Goal: Task Accomplishment & Management: Manage account settings

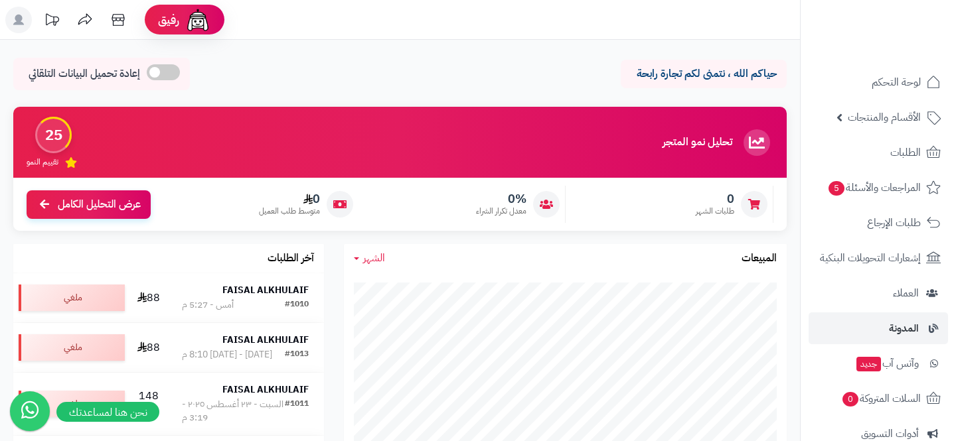
scroll to position [201, 0]
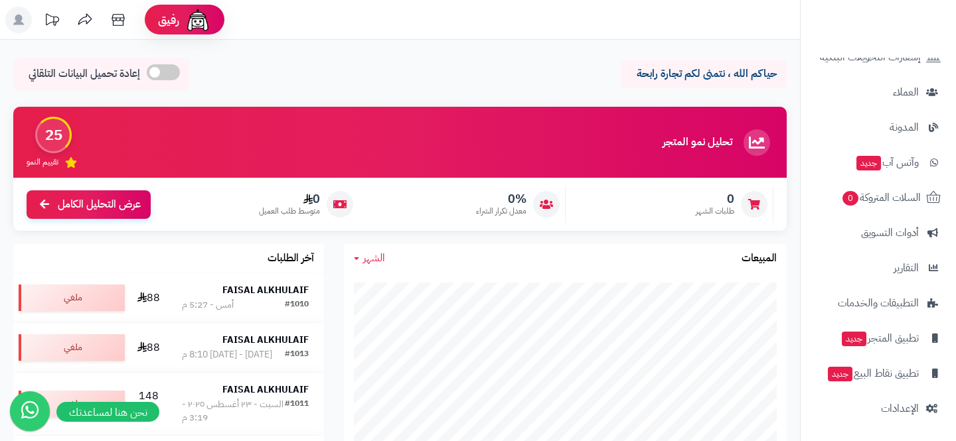
click at [875, 427] on nav "لوحة التحكم الأقسام والمنتجات المنتجات مخزون الخيارات الأقسام الماركات مواصفات …" at bounding box center [878, 237] width 156 height 441
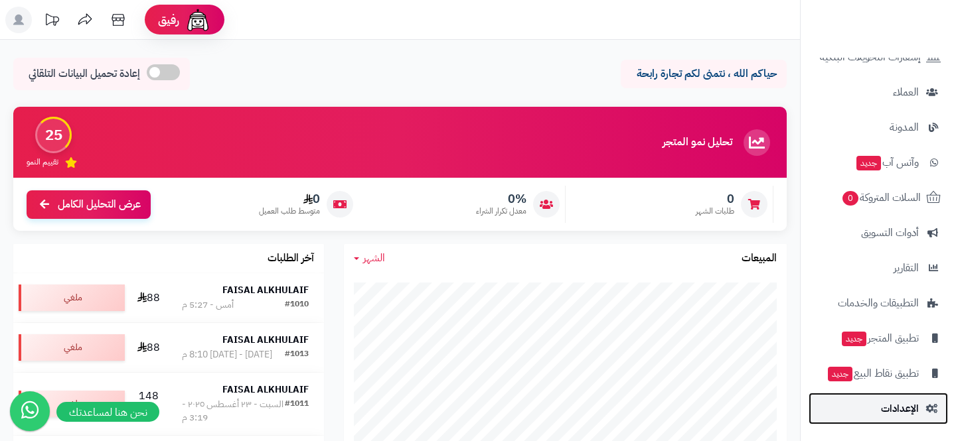
click at [880, 412] on link "الإعدادات" at bounding box center [877, 409] width 139 height 32
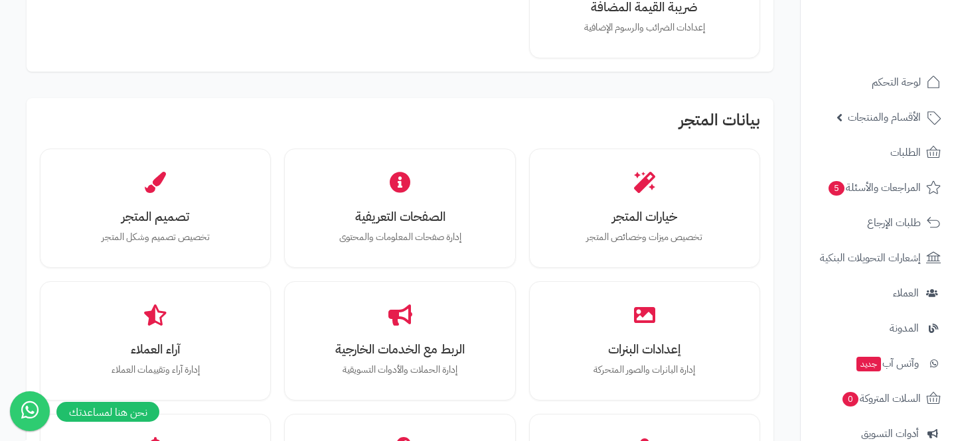
scroll to position [333, 0]
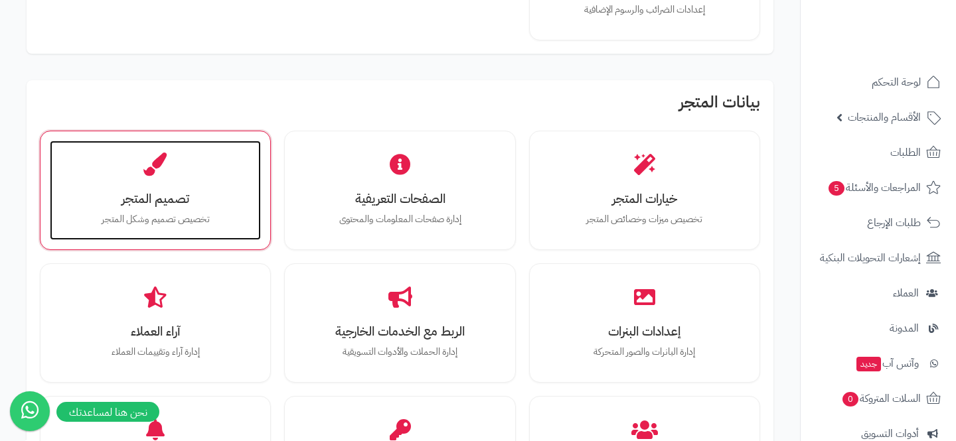
click at [229, 189] on div "تصميم المتجر تخصيص تصميم وشكل المتجر" at bounding box center [155, 191] width 211 height 100
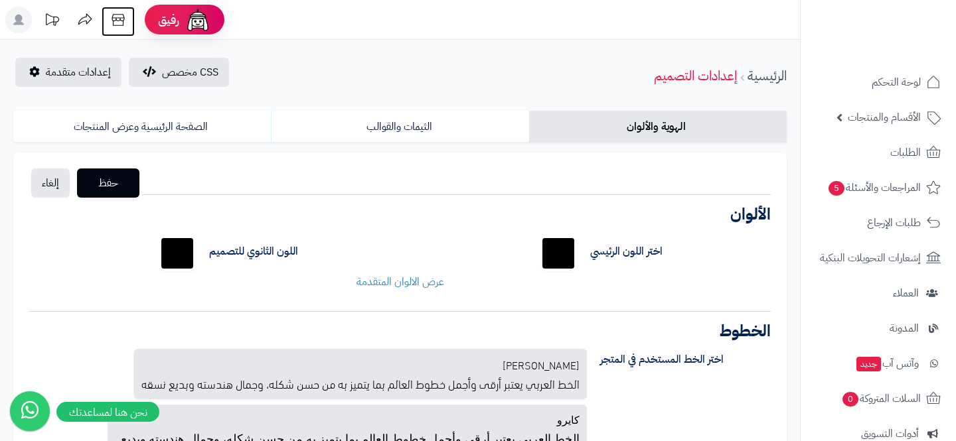
click at [108, 22] on icon at bounding box center [118, 20] width 27 height 27
click at [51, 82] on link "إعدادات متقدمة" at bounding box center [68, 72] width 106 height 29
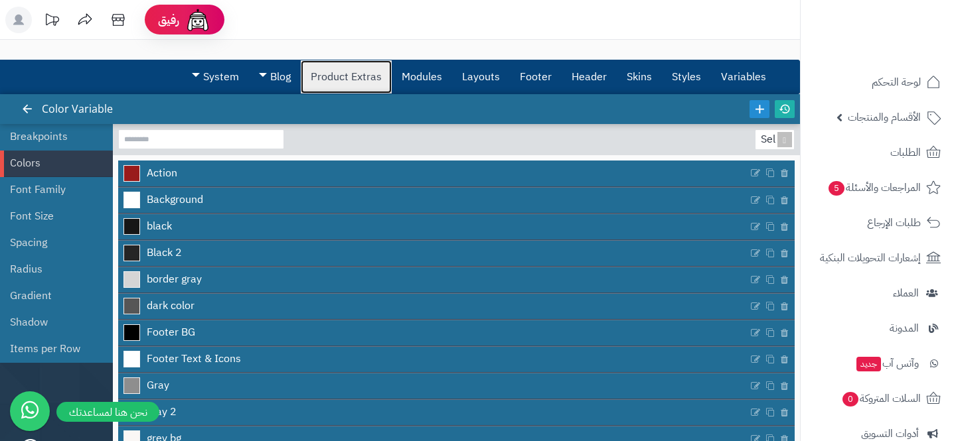
click at [317, 72] on link "Product Extras" at bounding box center [346, 76] width 91 height 33
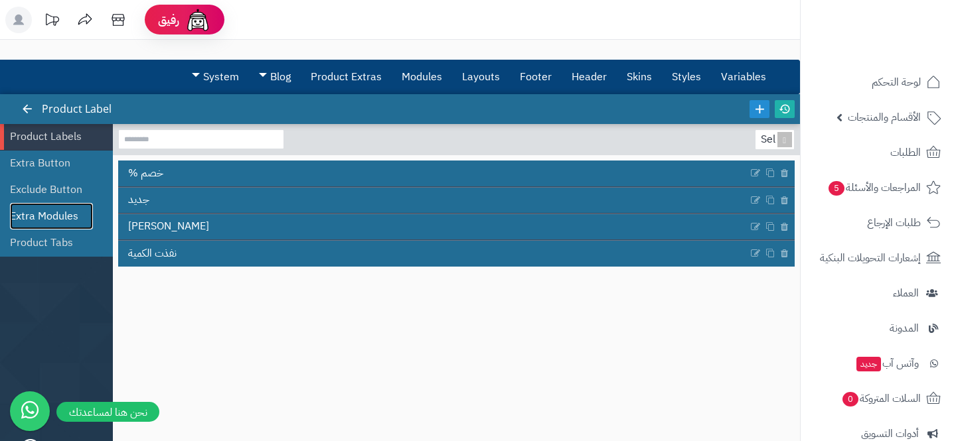
click at [42, 224] on link "Extra Modules" at bounding box center [51, 216] width 83 height 27
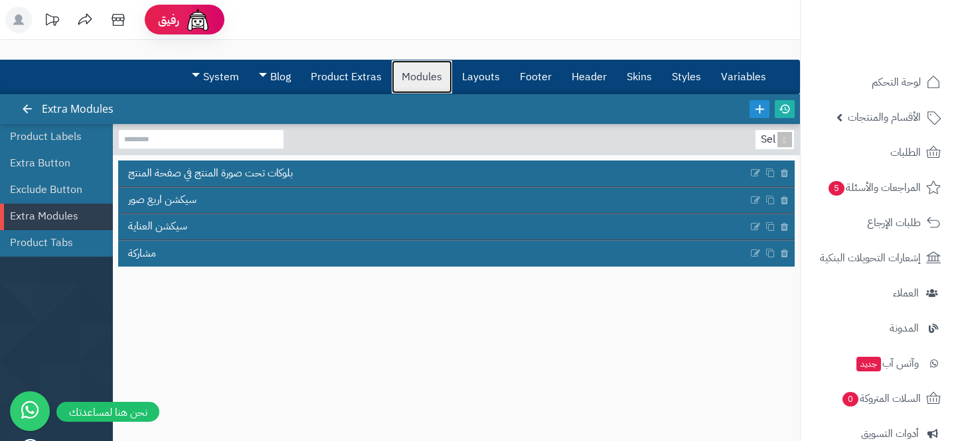
click at [419, 72] on link "Modules" at bounding box center [422, 76] width 60 height 33
click at [755, 105] on icon at bounding box center [759, 109] width 15 height 15
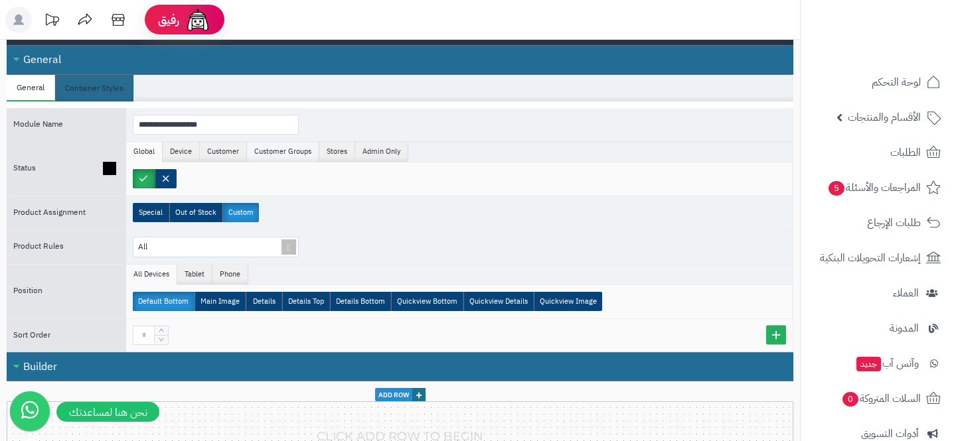
scroll to position [102, 0]
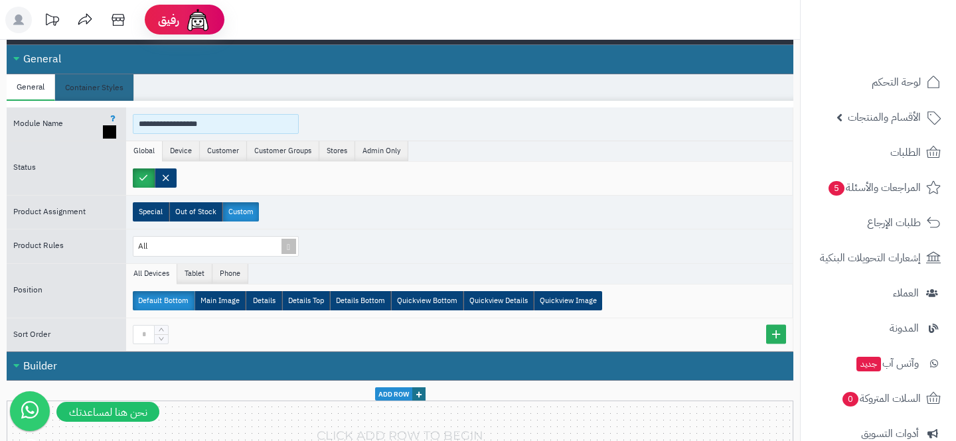
click at [185, 125] on input "**********" at bounding box center [216, 124] width 166 height 20
type input "*"
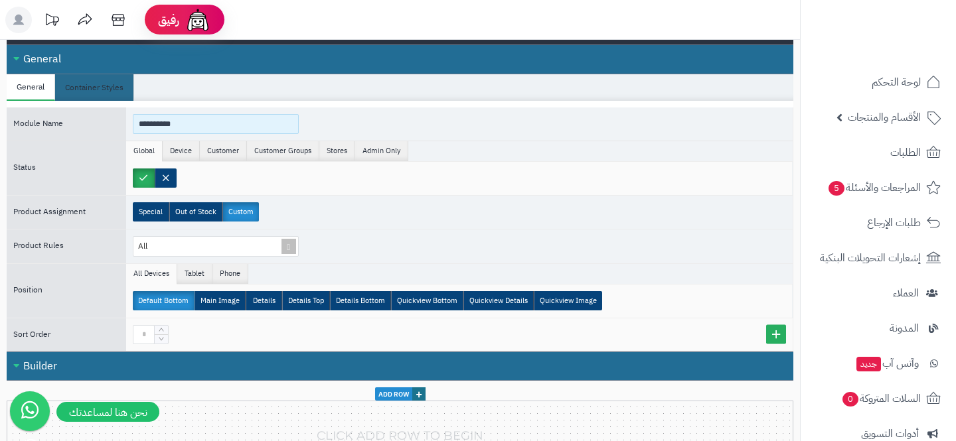
type input "**********"
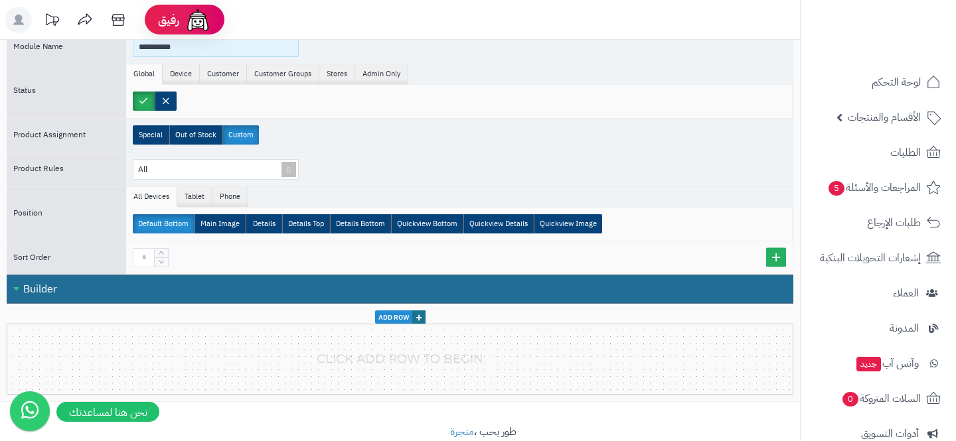
scroll to position [205, 0]
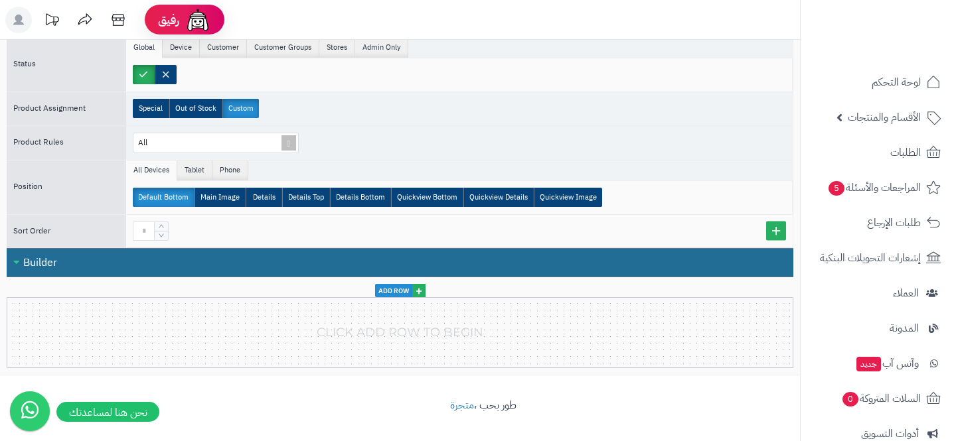
click at [422, 293] on span "+" at bounding box center [418, 290] width 13 height 13
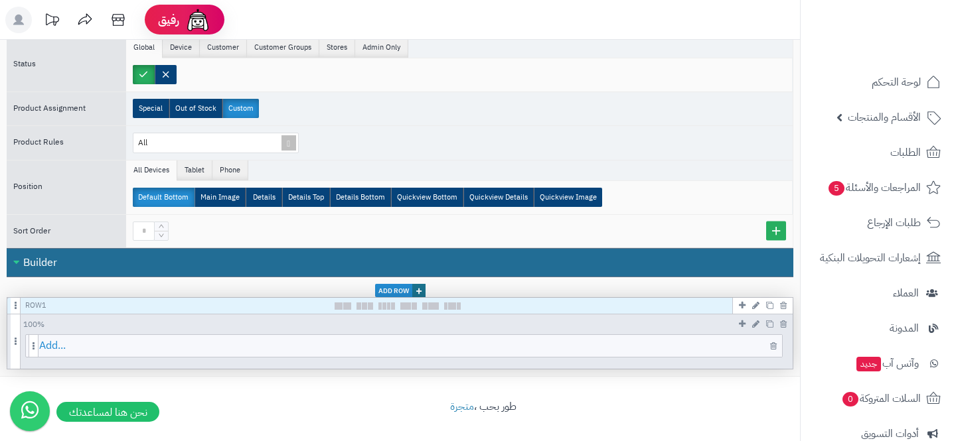
click at [440, 343] on span "Add..." at bounding box center [410, 346] width 743 height 22
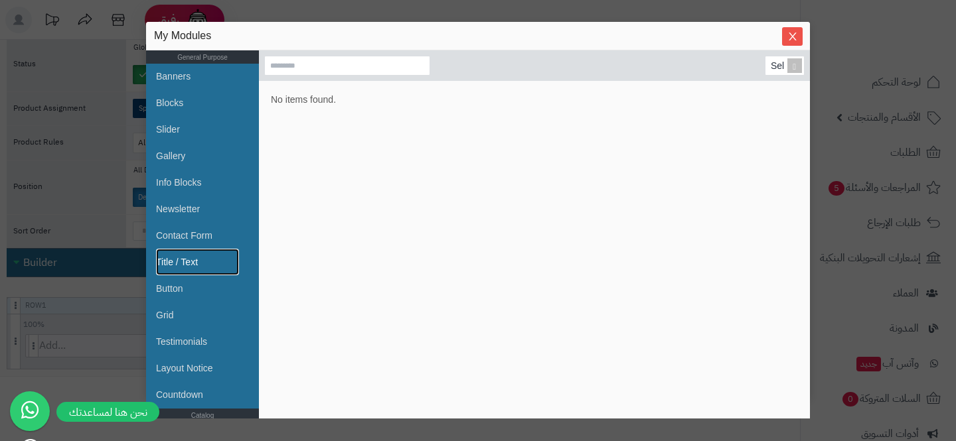
click at [194, 270] on link "Title / Text" at bounding box center [197, 262] width 83 height 27
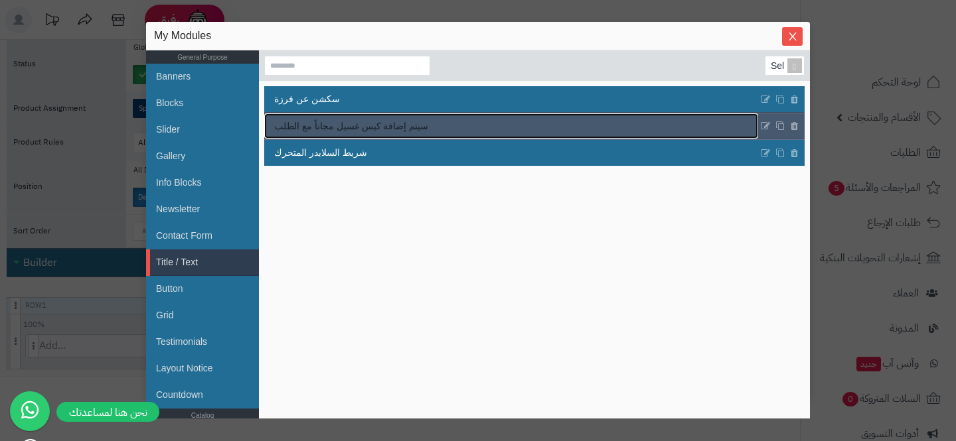
click at [335, 121] on span "سيتم إضافة كيس غسيل مجاناً مع الطلب" at bounding box center [351, 126] width 154 height 14
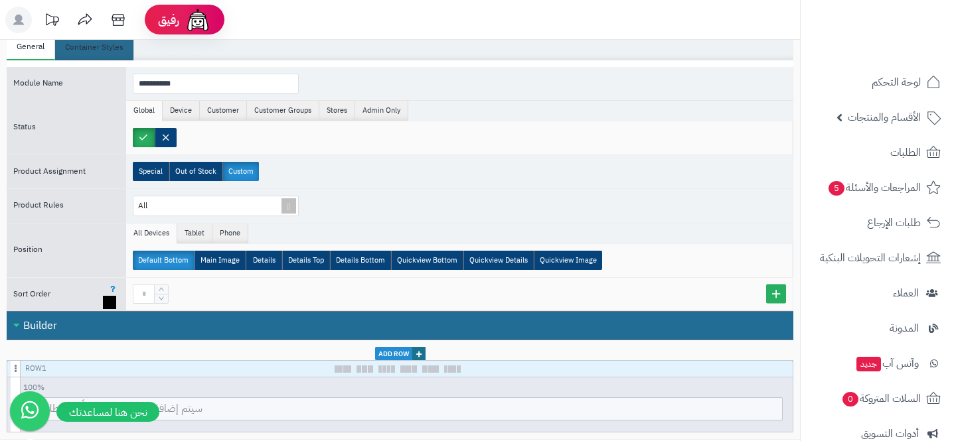
scroll to position [143, 0]
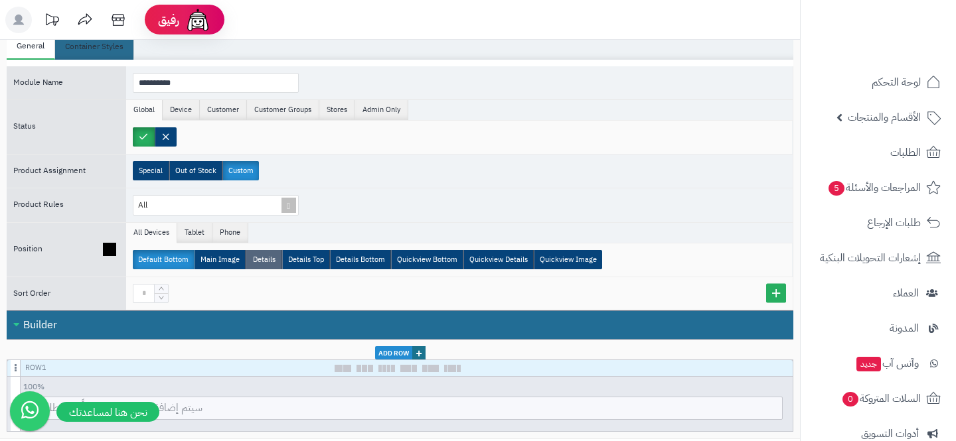
click at [250, 255] on label "Details" at bounding box center [264, 259] width 37 height 19
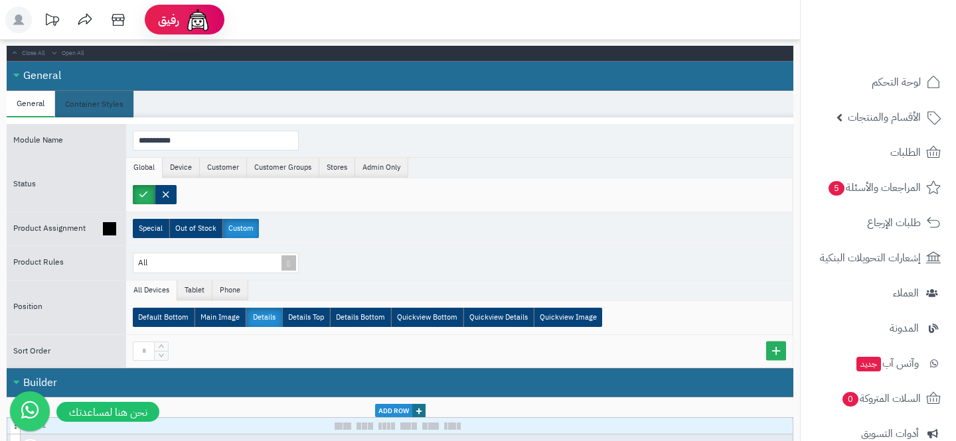
scroll to position [104, 0]
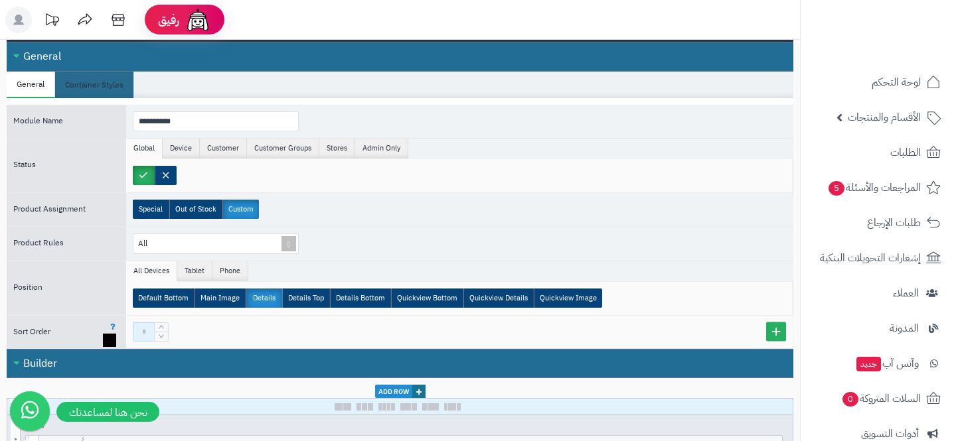
click at [147, 326] on input at bounding box center [144, 332] width 22 height 19
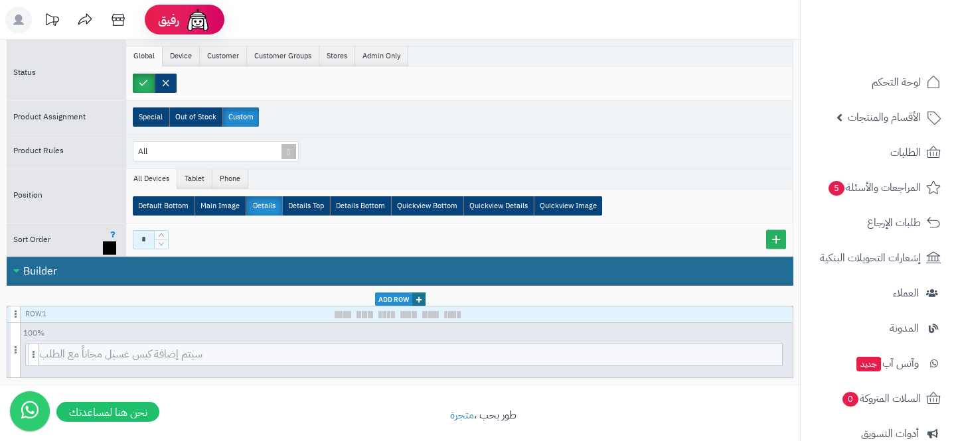
scroll to position [206, 0]
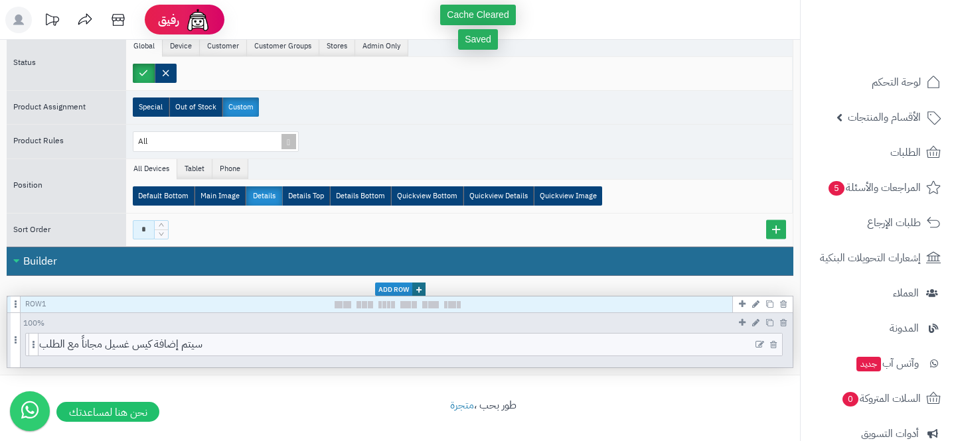
type input "*"
click at [760, 341] on icon at bounding box center [759, 345] width 9 height 9
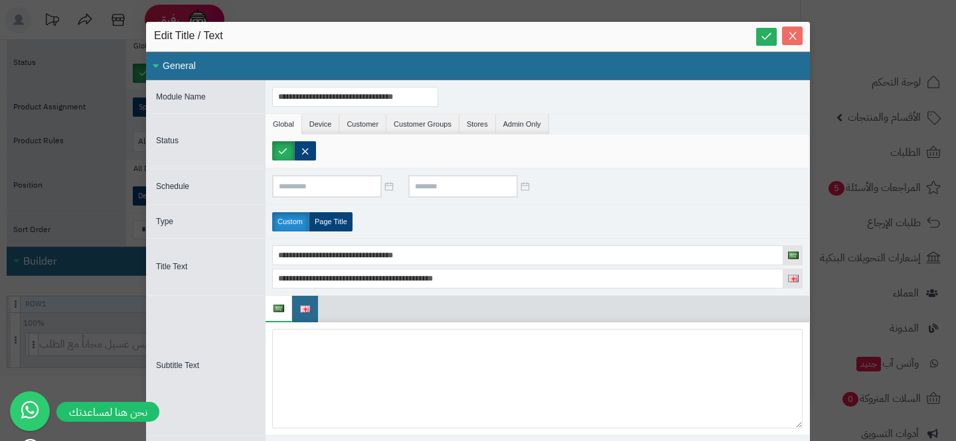
click at [799, 38] on span "Close" at bounding box center [792, 36] width 21 height 11
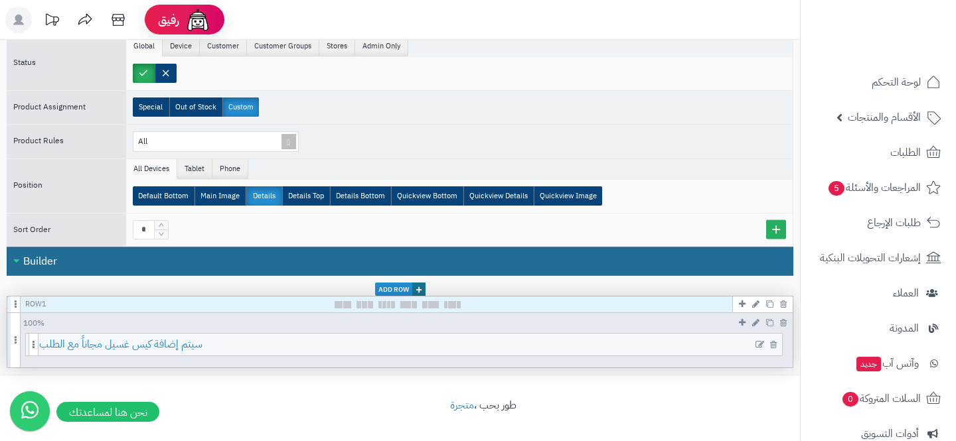
click at [443, 346] on span "سيتم إضافة كيس غسيل مجاناً مع الطلب" at bounding box center [410, 345] width 743 height 22
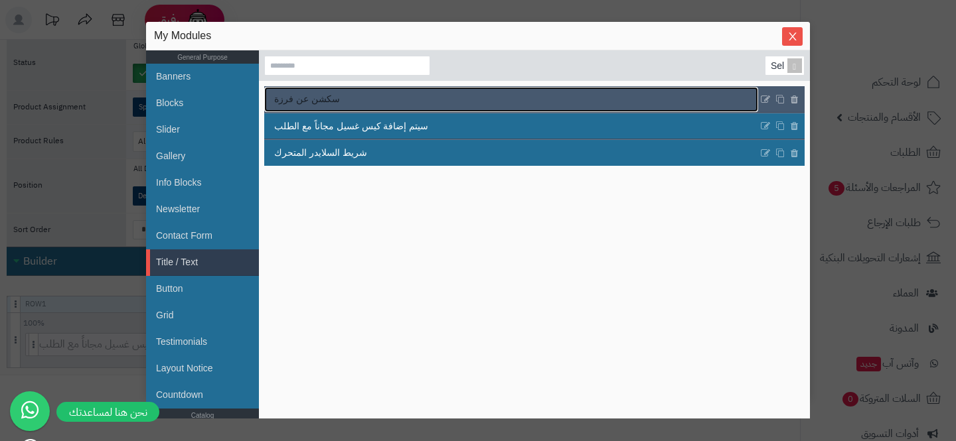
click at [332, 108] on link "سكشن عن فرزة" at bounding box center [511, 99] width 494 height 25
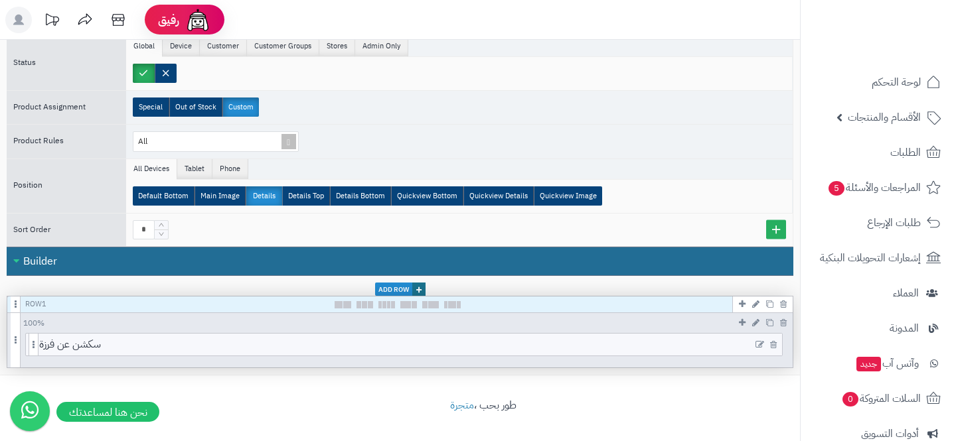
click at [378, 333] on div "سكشن عن فرزة" at bounding box center [403, 344] width 757 height 23
click at [378, 337] on span "سكشن عن فرزة" at bounding box center [410, 345] width 743 height 22
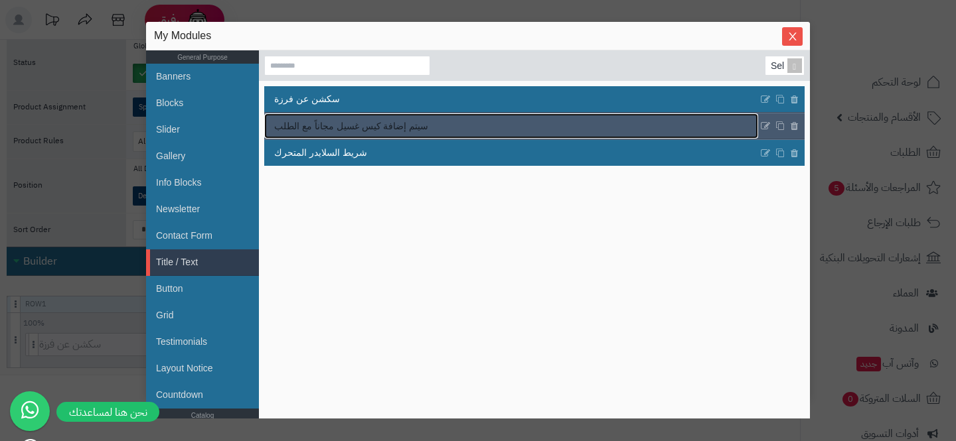
click at [364, 132] on span "سيتم إضافة كيس غسيل مجاناً مع الطلب" at bounding box center [351, 126] width 154 height 14
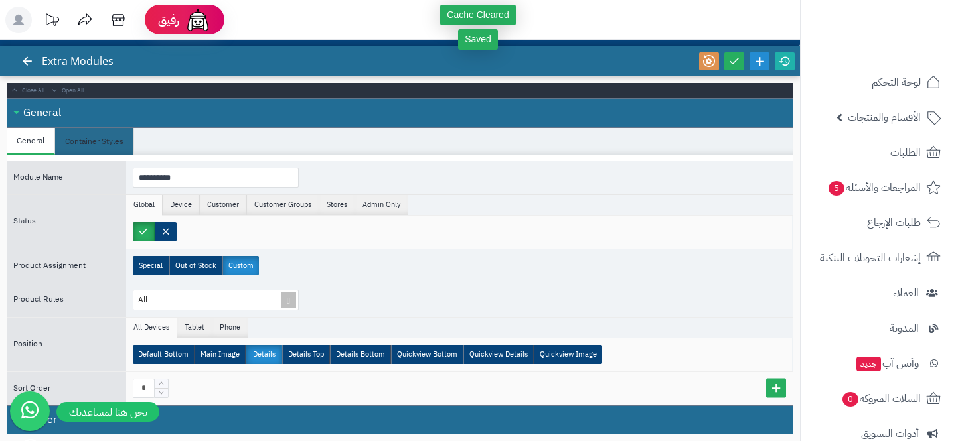
scroll to position [0, 0]
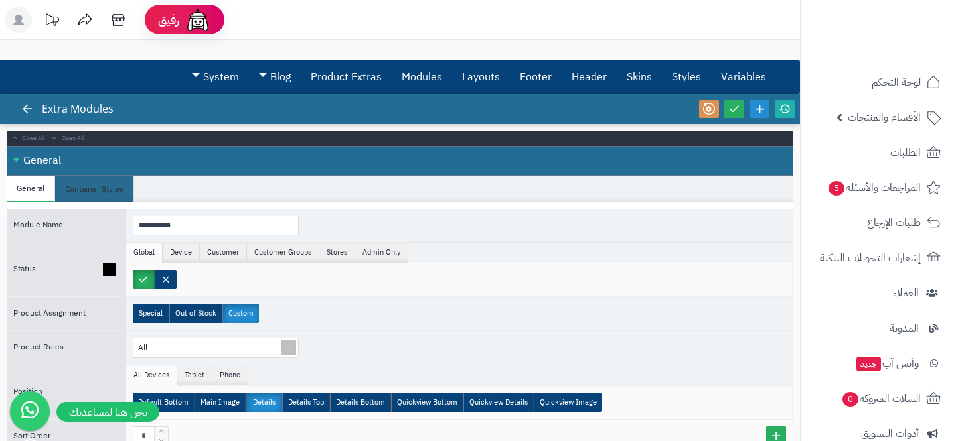
click at [528, 269] on div at bounding box center [459, 280] width 666 height 33
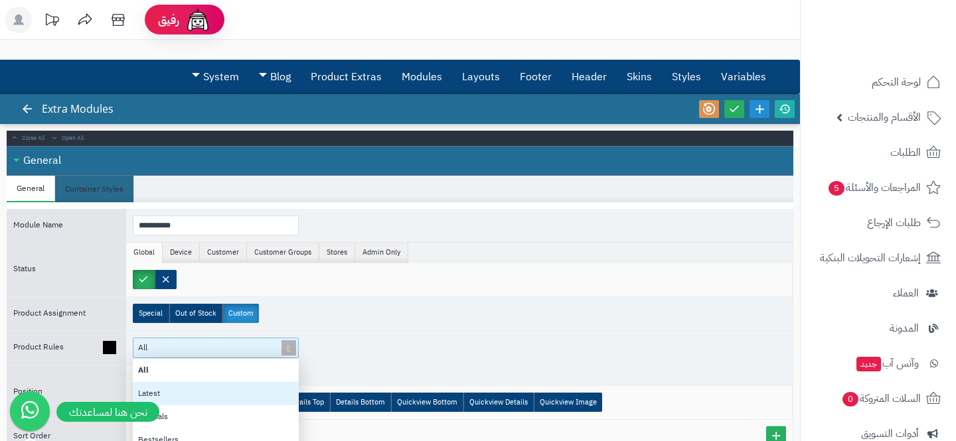
click at [264, 348] on div "All All Latest Specials Bestsellers Custom Advanced" at bounding box center [216, 348] width 166 height 21
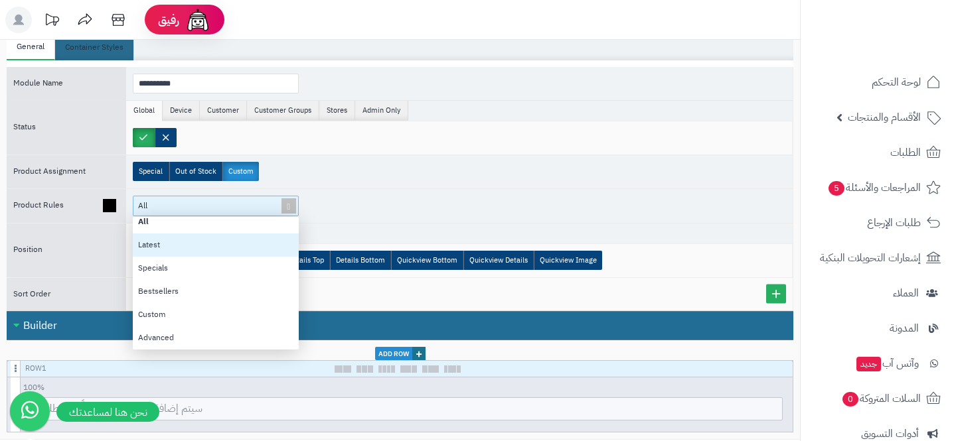
scroll to position [206, 0]
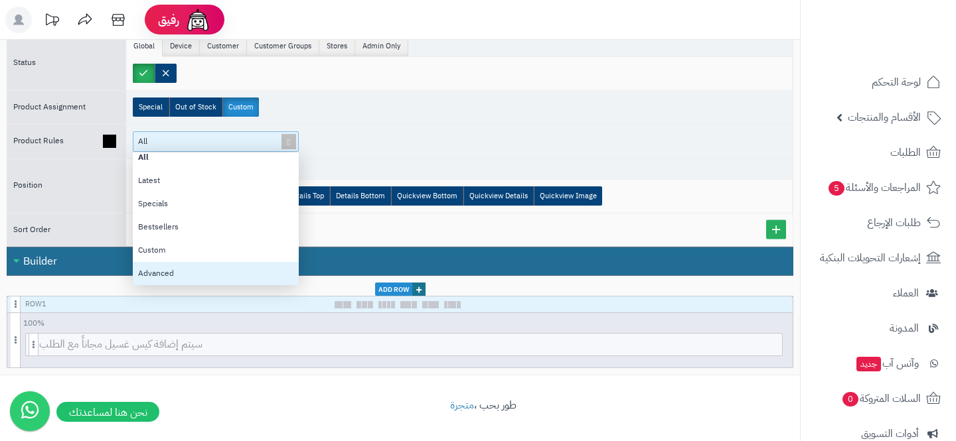
click at [197, 273] on div "Advanced" at bounding box center [216, 273] width 166 height 23
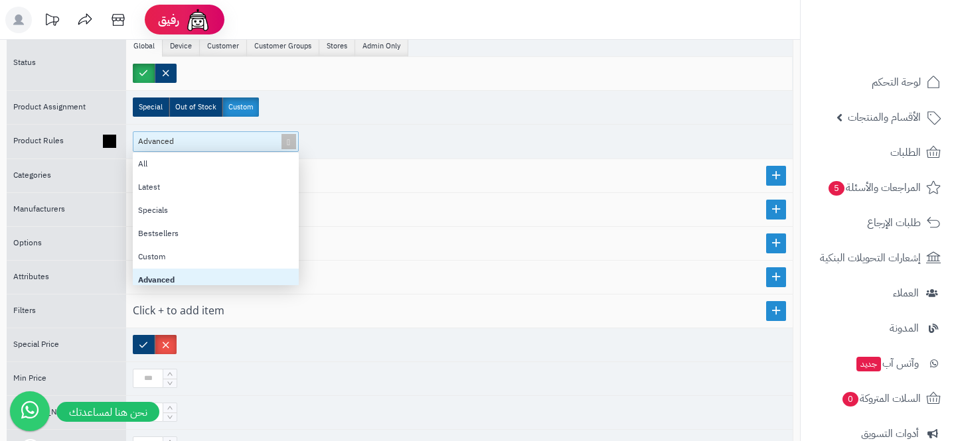
scroll to position [7, 0]
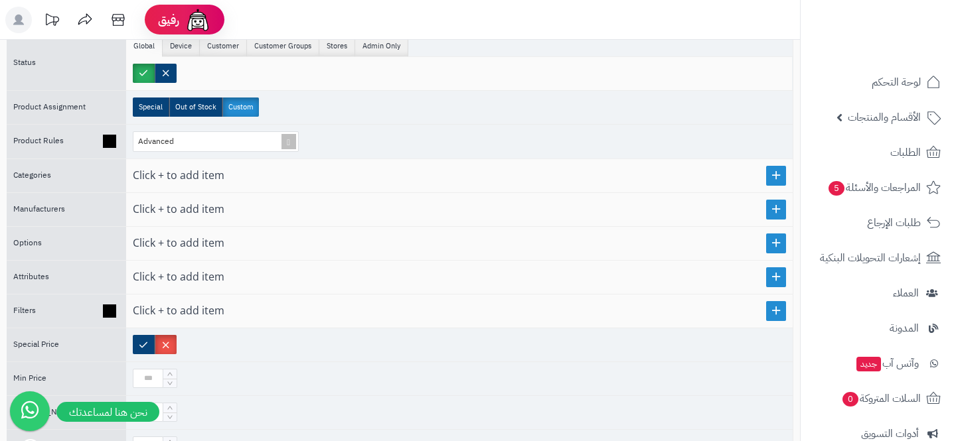
click at [331, 313] on ul at bounding box center [459, 311] width 653 height 16
click at [779, 311] on link at bounding box center [776, 311] width 20 height 20
click at [275, 311] on div "Select..." at bounding box center [209, 311] width 153 height 19
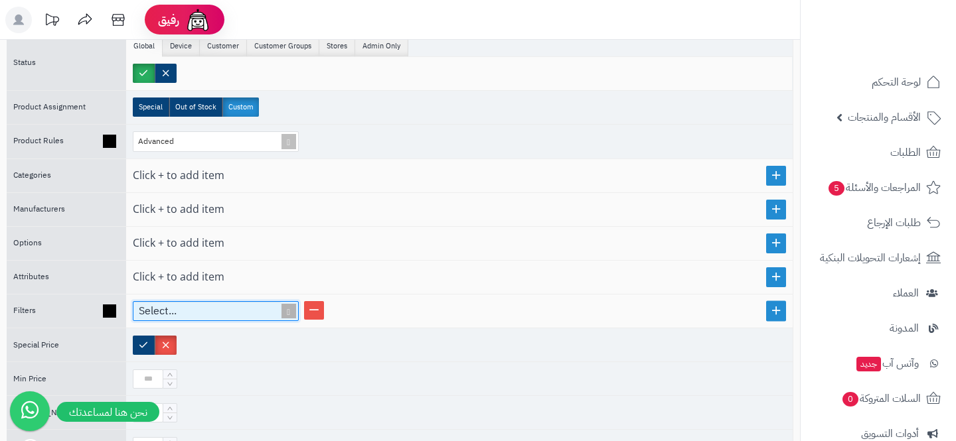
click at [284, 309] on span at bounding box center [288, 311] width 19 height 19
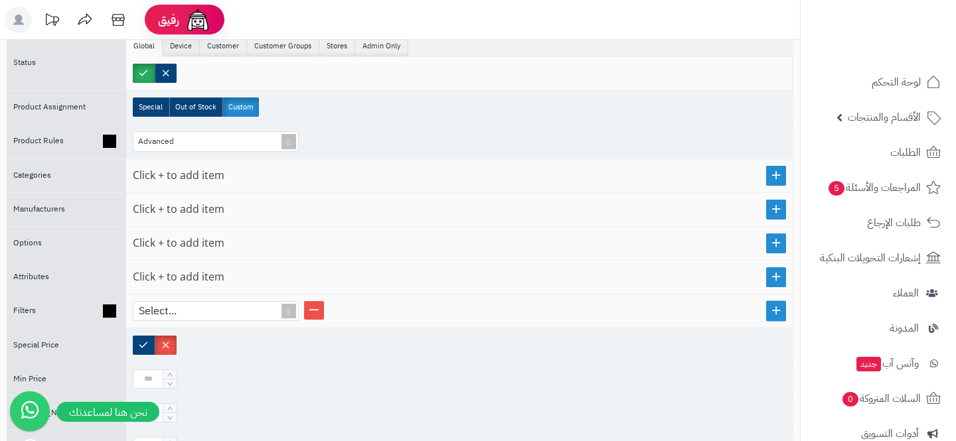
click at [285, 299] on div "Select..." at bounding box center [459, 312] width 666 height 34
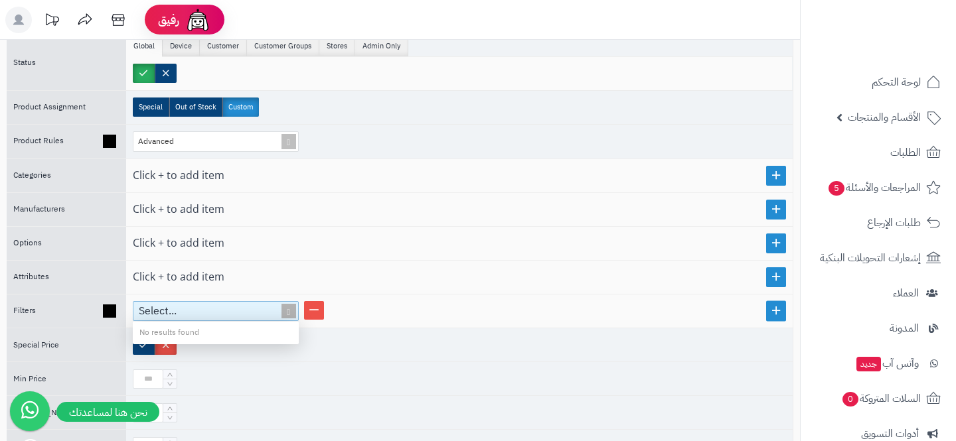
click at [284, 301] on div "Select..." at bounding box center [216, 311] width 166 height 21
click at [283, 302] on span at bounding box center [288, 311] width 19 height 19
click at [283, 310] on span at bounding box center [288, 311] width 19 height 19
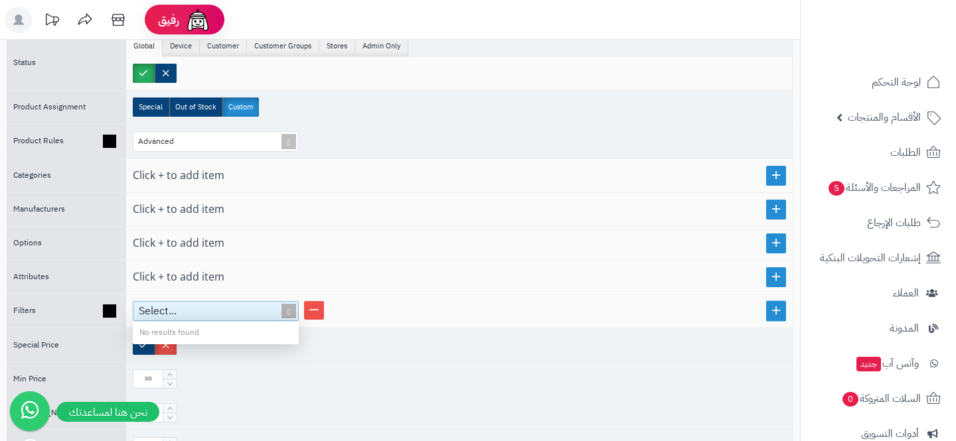
click at [283, 310] on span at bounding box center [288, 311] width 19 height 19
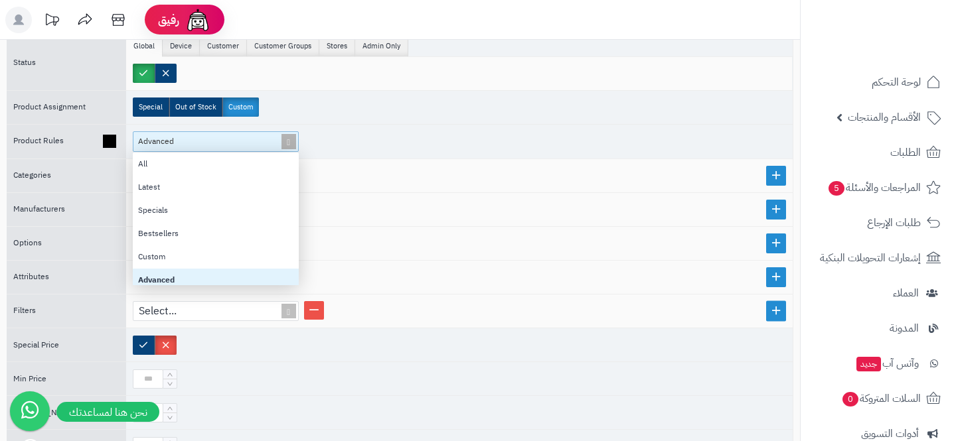
click at [186, 145] on div "Advanced" at bounding box center [209, 141] width 153 height 19
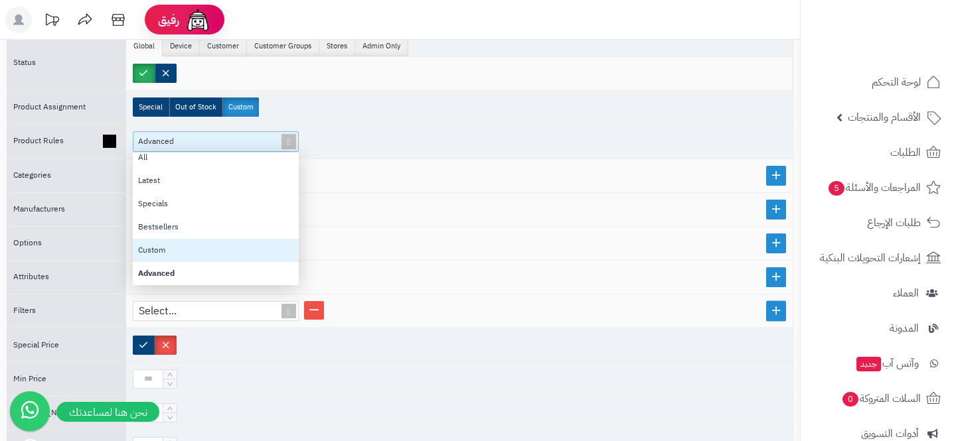
click at [187, 252] on div "Custom" at bounding box center [216, 250] width 166 height 23
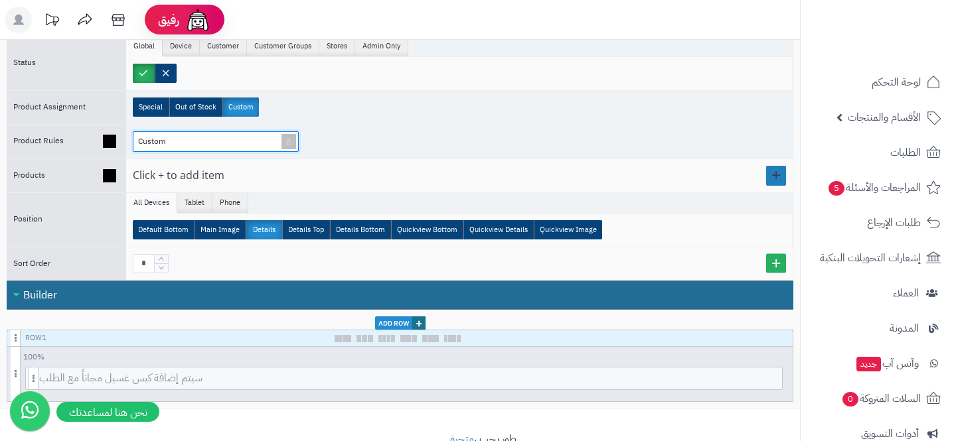
click at [767, 175] on link at bounding box center [776, 176] width 20 height 20
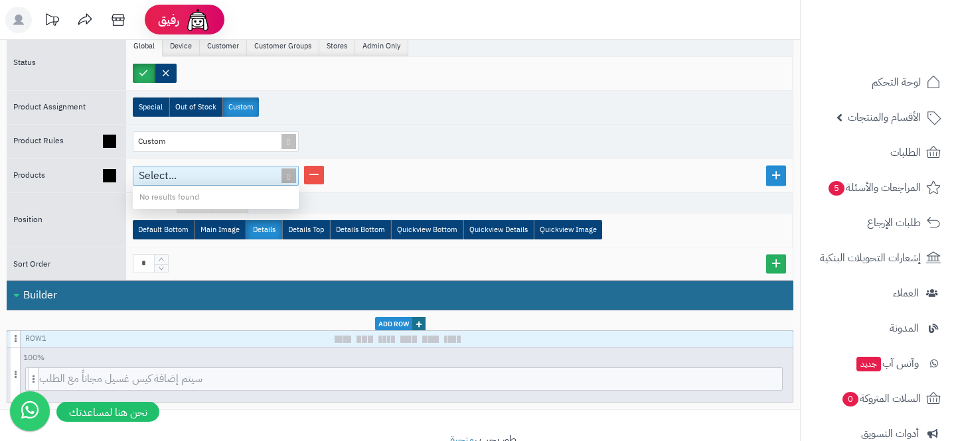
click at [283, 173] on span at bounding box center [288, 176] width 19 height 19
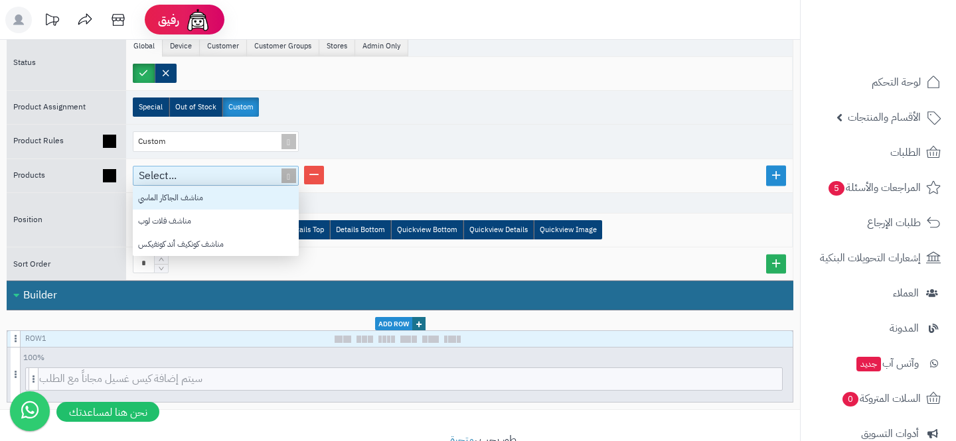
scroll to position [1, 1]
paste input "**********"
type input "**********"
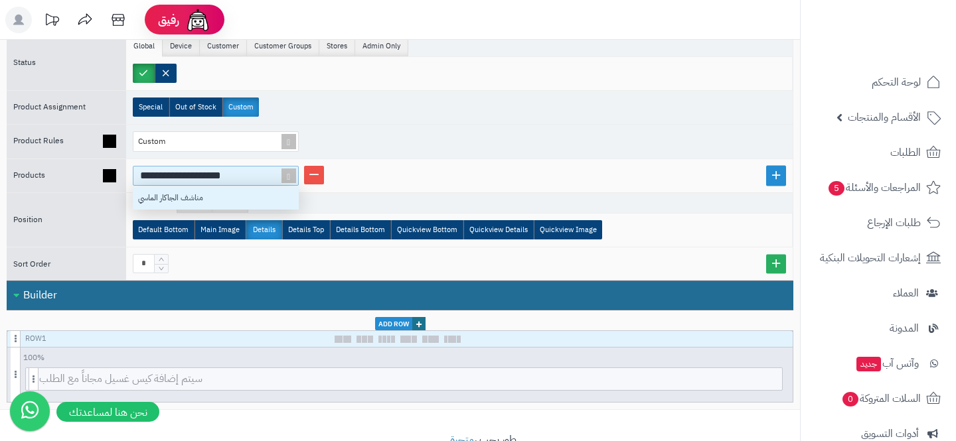
click at [188, 200] on div "مناشف الجاكار الماسي" at bounding box center [216, 198] width 166 height 23
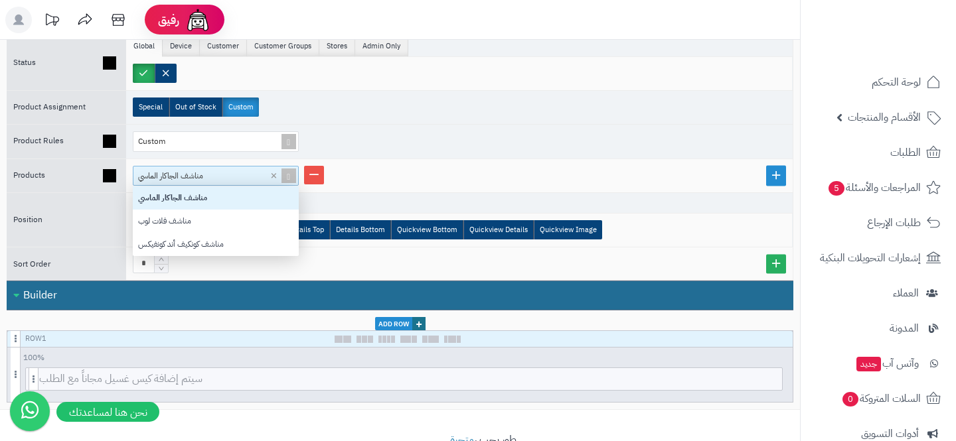
scroll to position [70, 166]
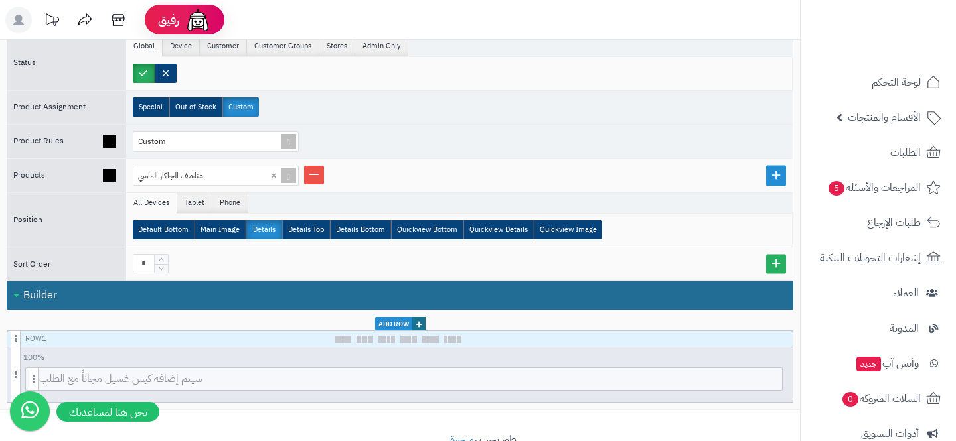
click at [348, 162] on div "مناشف ال[PERSON_NAME] ×" at bounding box center [459, 176] width 666 height 34
click at [309, 169] on link at bounding box center [314, 175] width 20 height 19
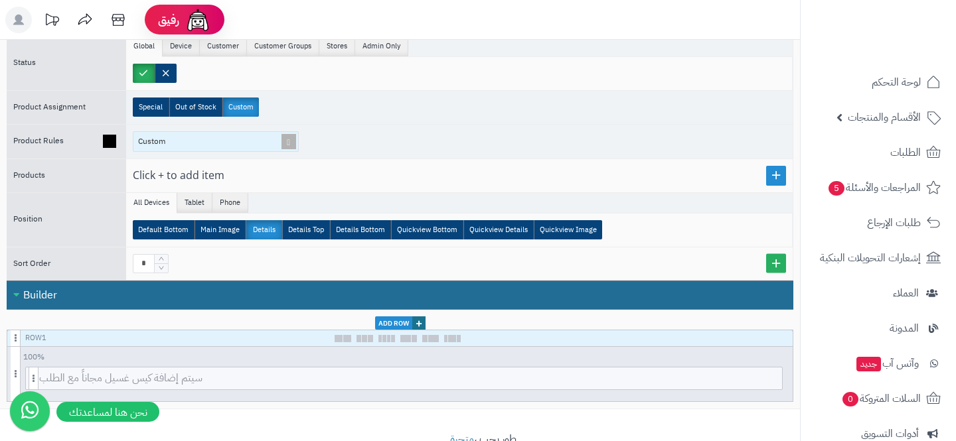
click at [257, 142] on div "Custom" at bounding box center [209, 141] width 153 height 19
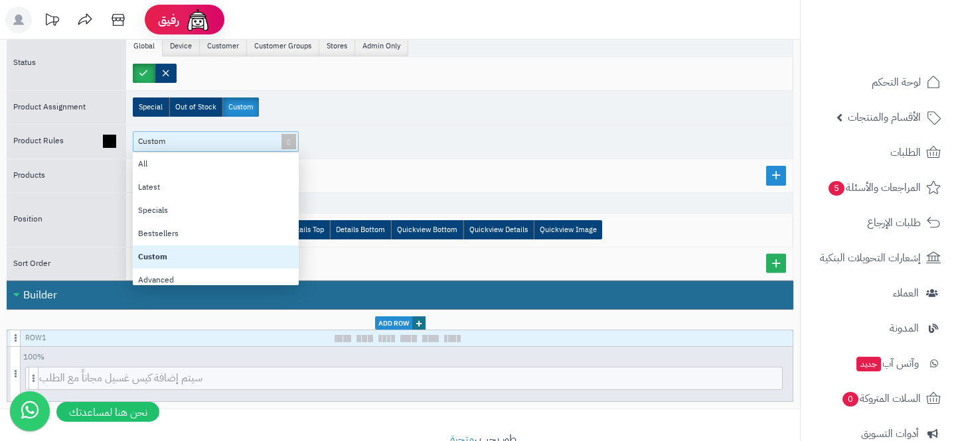
scroll to position [133, 166]
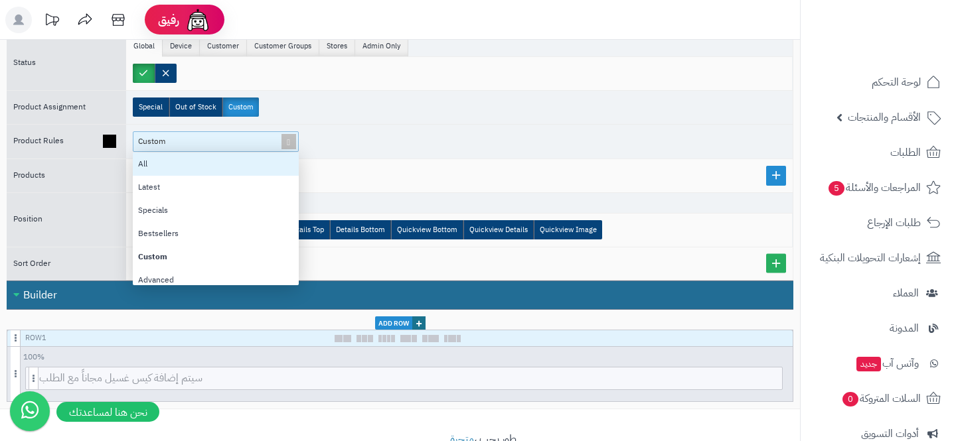
click at [179, 165] on div "All" at bounding box center [216, 164] width 166 height 23
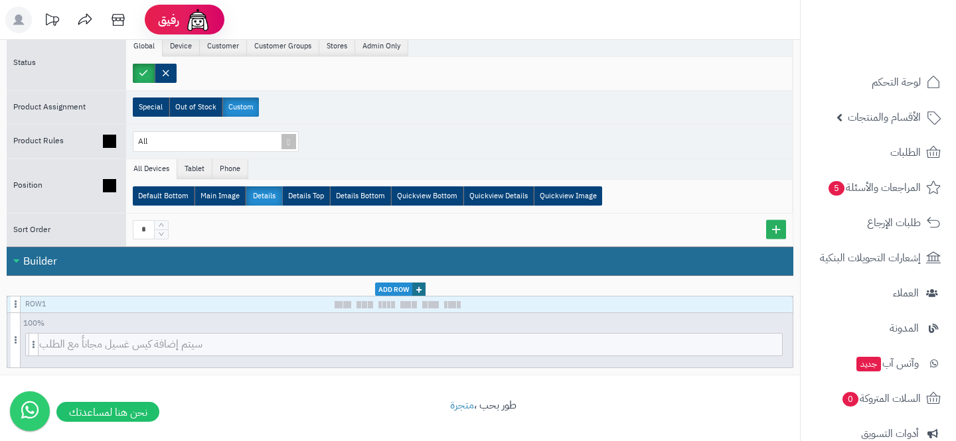
click at [355, 159] on ul "All Devices Tablet Phone" at bounding box center [459, 169] width 666 height 21
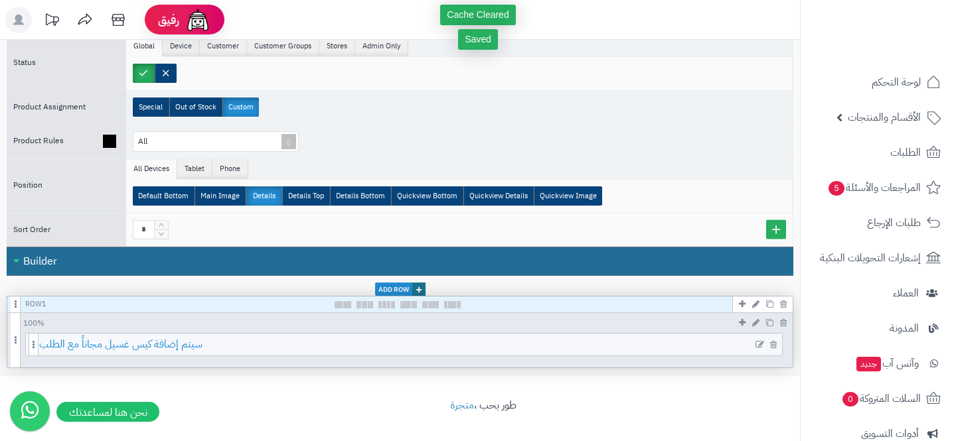
click at [422, 344] on span "سيتم إضافة كيس غسيل مجاناً مع الطلب" at bounding box center [410, 345] width 743 height 22
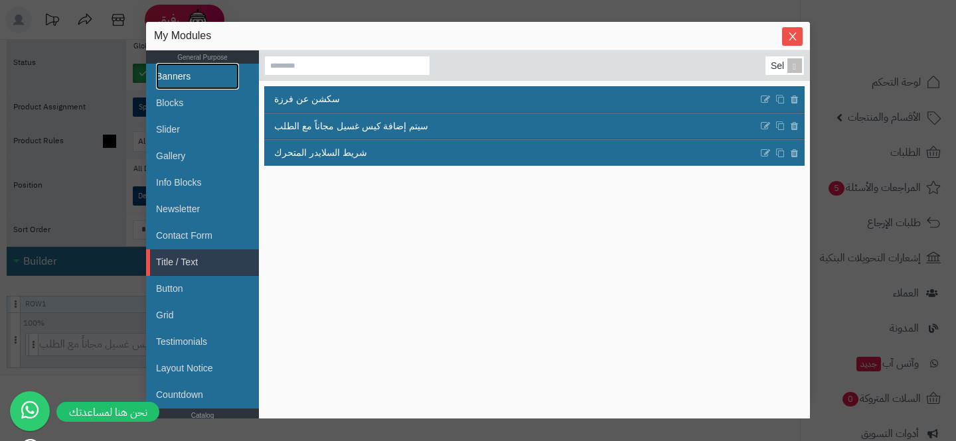
click at [172, 74] on link "Banners" at bounding box center [197, 76] width 83 height 27
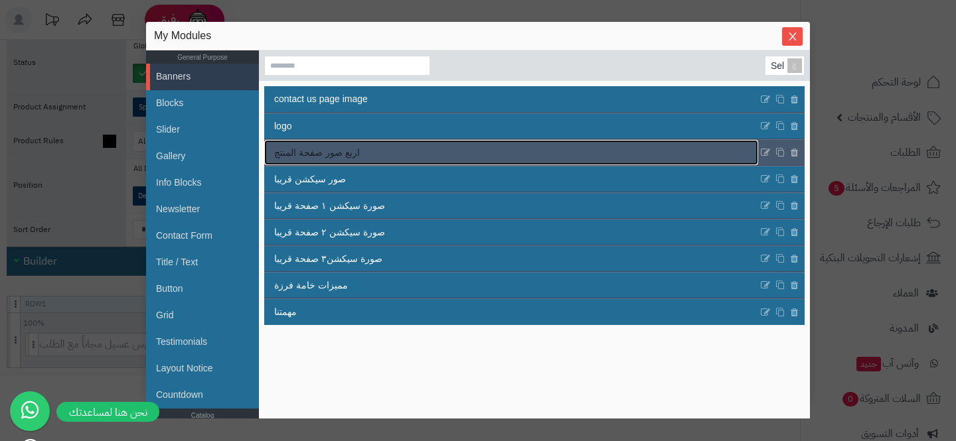
click at [403, 144] on link "اربع صور صفحة المنتج" at bounding box center [511, 152] width 494 height 25
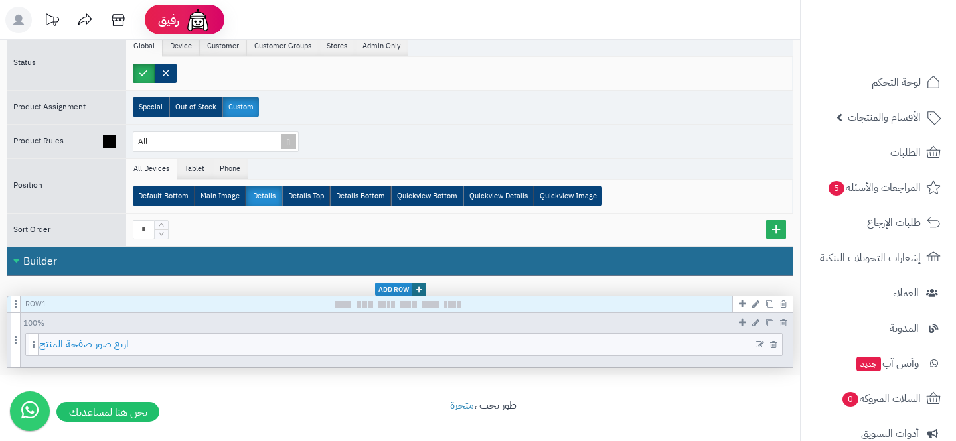
click at [341, 349] on span "اربع صور صفحة المنتج" at bounding box center [410, 345] width 743 height 22
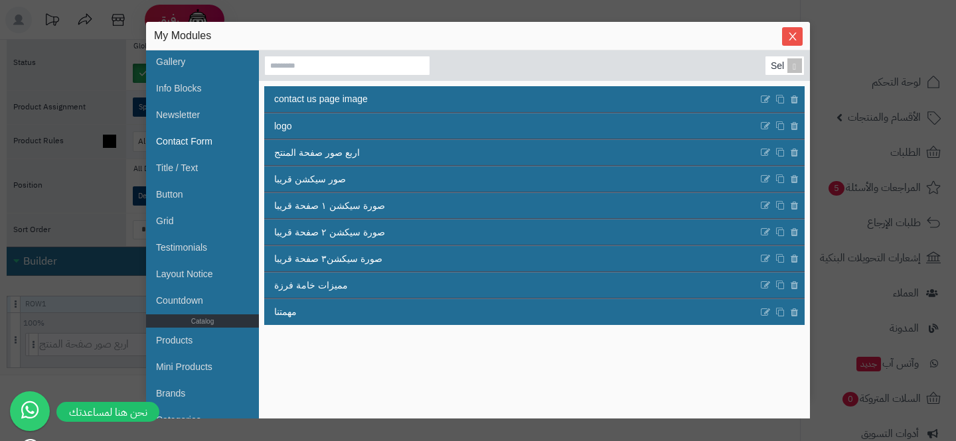
scroll to position [93, 0]
click at [191, 175] on link "Title / Text" at bounding box center [197, 169] width 83 height 27
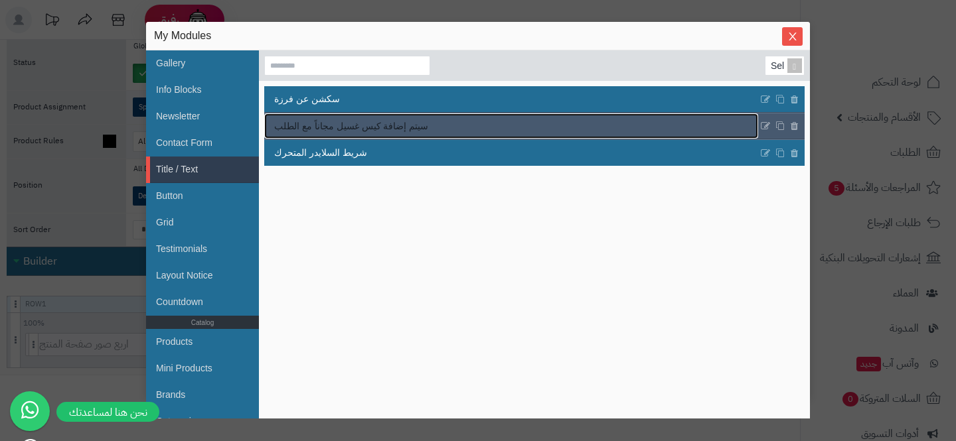
click at [435, 119] on link "سيتم إضافة كيس غسيل مجاناً مع الطلب" at bounding box center [511, 126] width 494 height 25
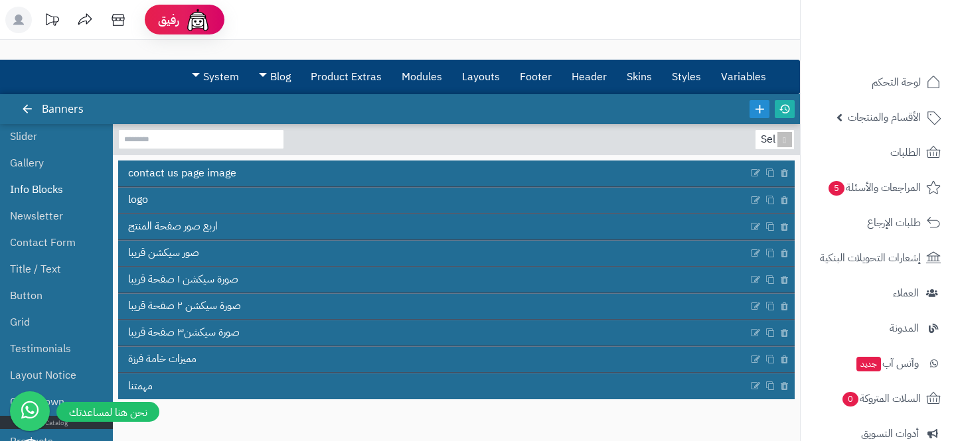
scroll to position [85, 0]
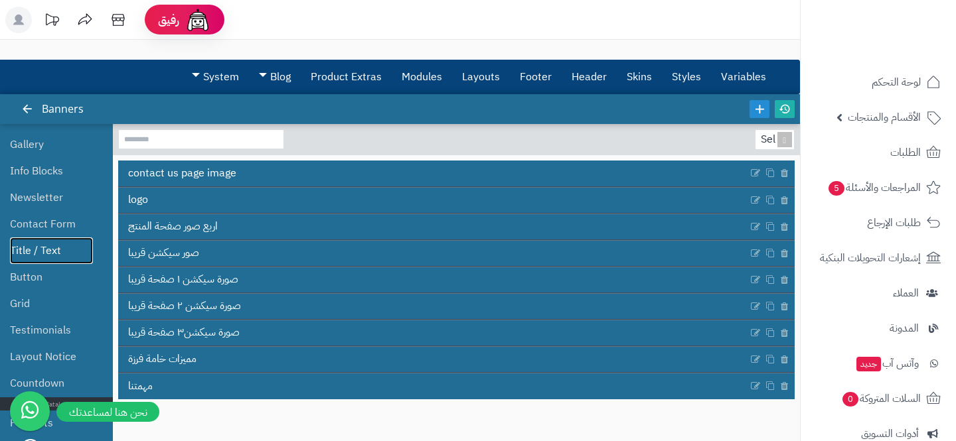
click at [33, 250] on link "Title / Text" at bounding box center [51, 251] width 83 height 27
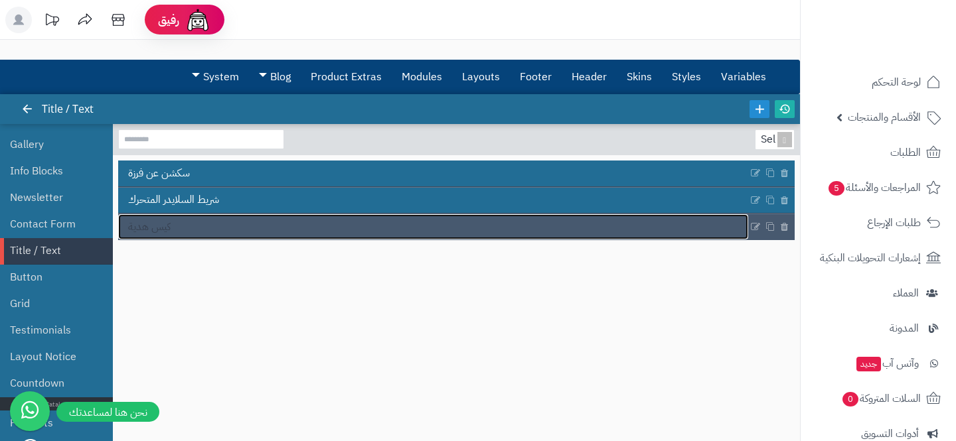
click at [676, 226] on link "كيس هدية" at bounding box center [433, 226] width 630 height 25
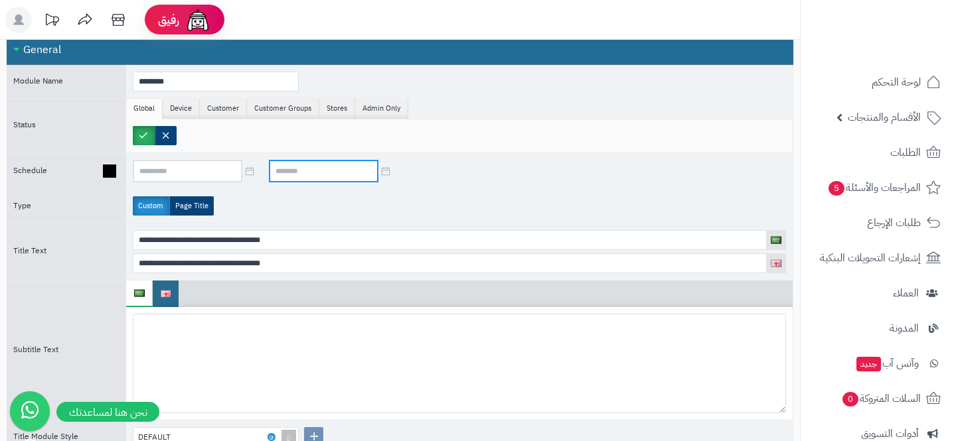
scroll to position [58, 0]
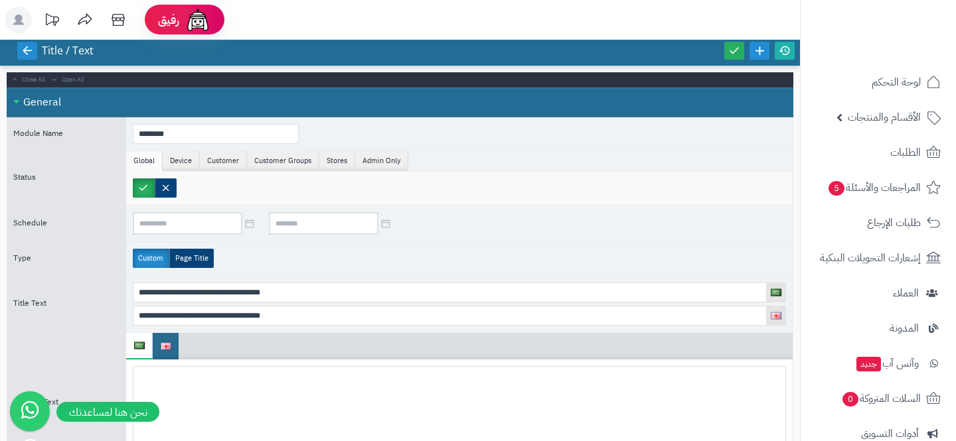
click at [21, 45] on icon at bounding box center [27, 50] width 12 height 12
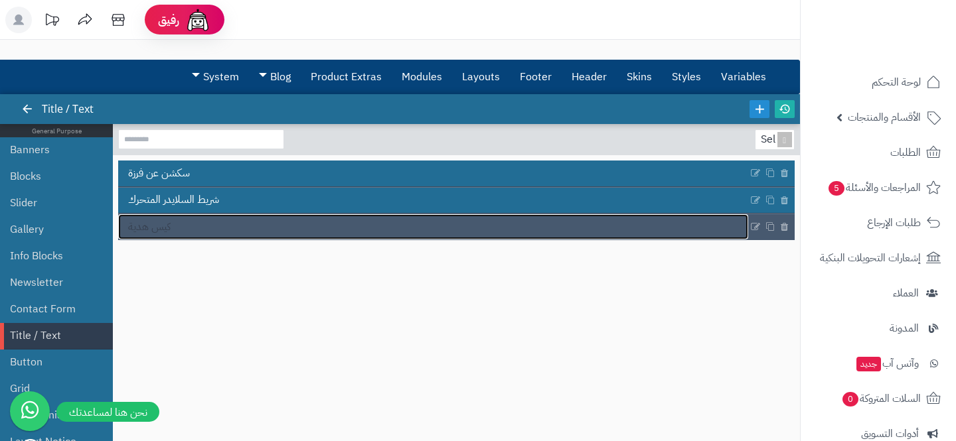
click at [289, 228] on link "كيس هدية" at bounding box center [433, 226] width 630 height 25
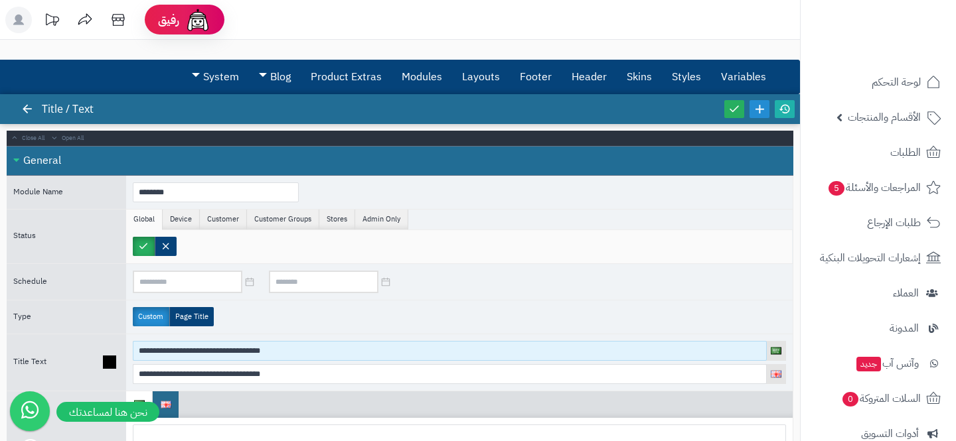
click at [256, 343] on input "**********" at bounding box center [450, 351] width 634 height 20
paste input
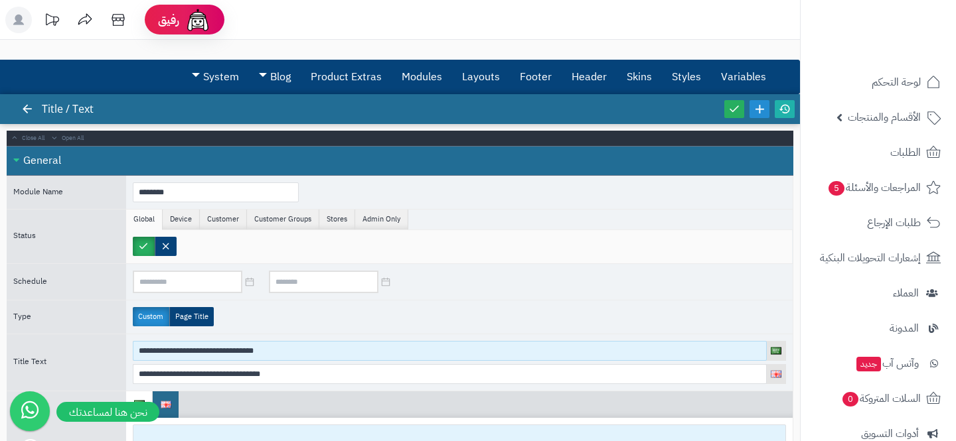
type input "**********"
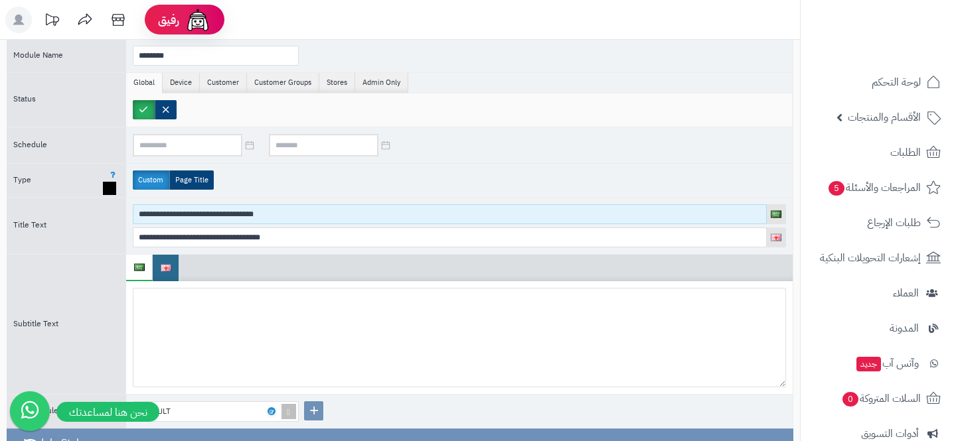
scroll to position [228, 0]
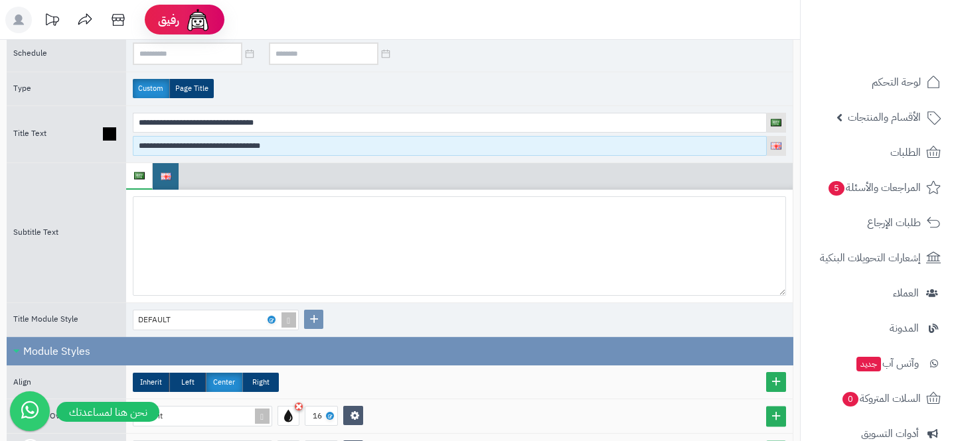
click at [183, 147] on input "**********" at bounding box center [450, 146] width 634 height 20
paste input "**********"
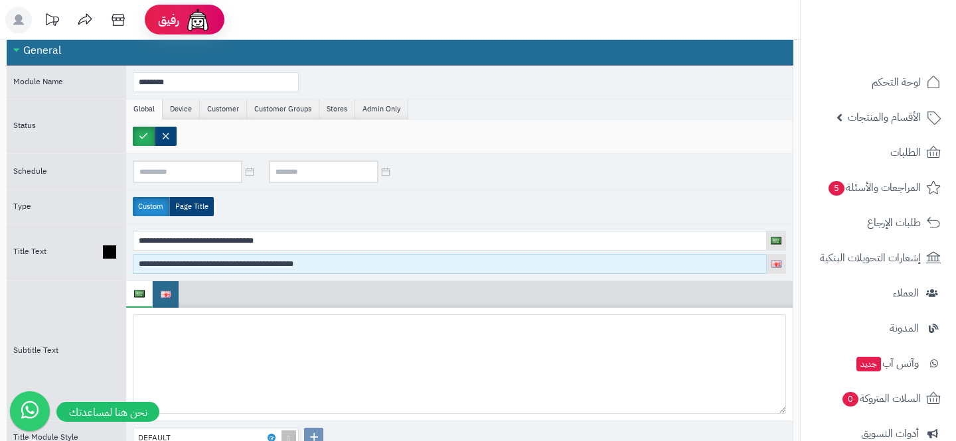
scroll to position [0, 0]
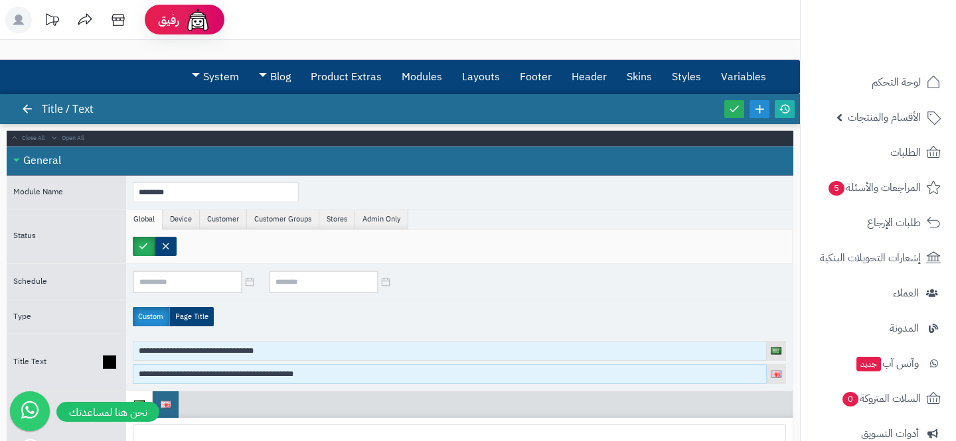
type input "**********"
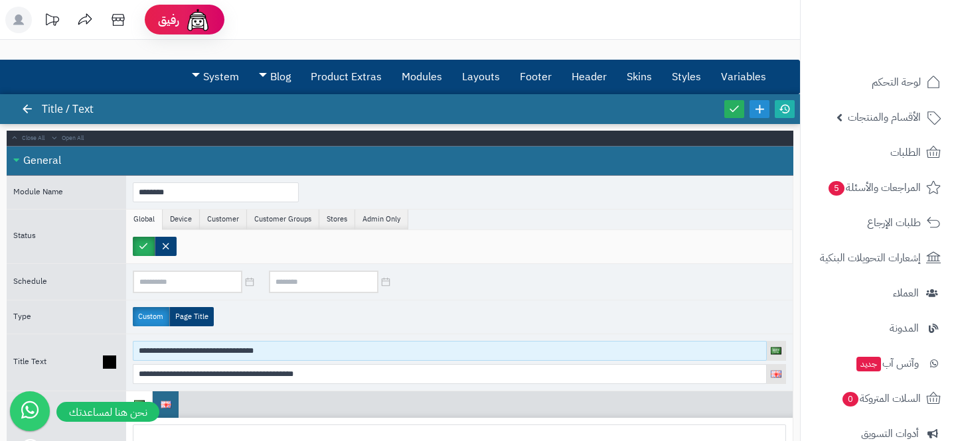
click at [200, 349] on input "**********" at bounding box center [450, 351] width 634 height 20
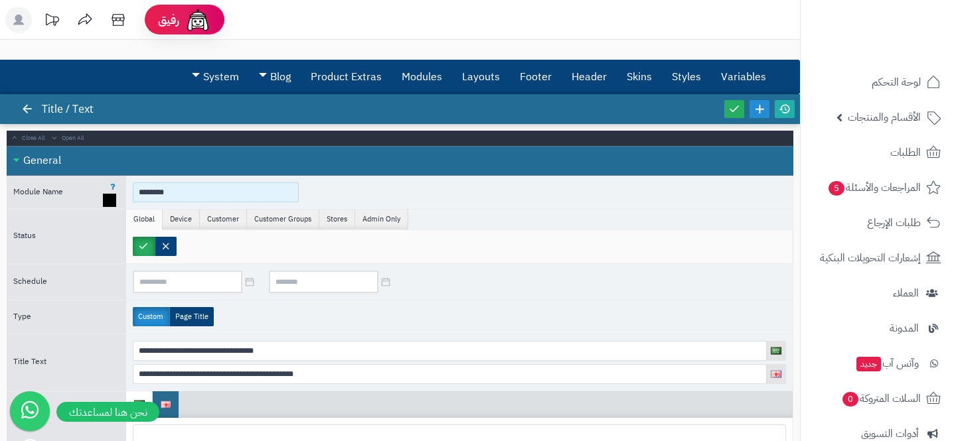
click at [185, 190] on input "********" at bounding box center [216, 193] width 166 height 20
paste input "**********"
type input "**********"
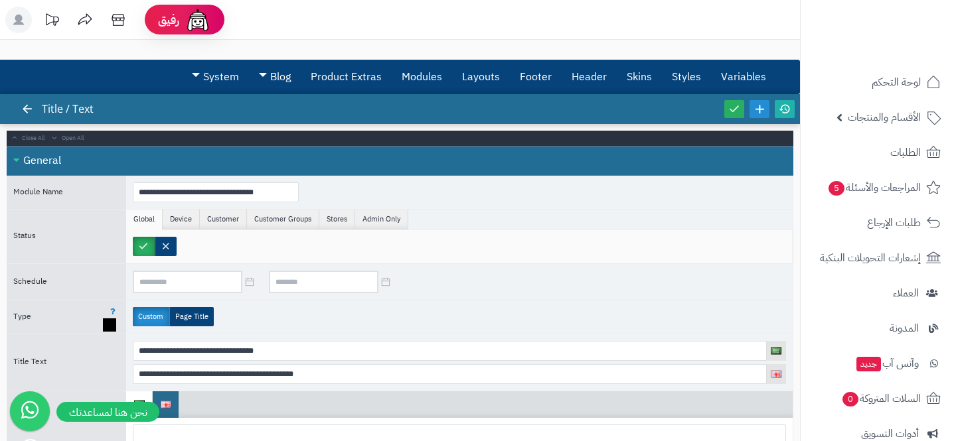
click at [540, 323] on div "Custom Page Title" at bounding box center [459, 317] width 666 height 33
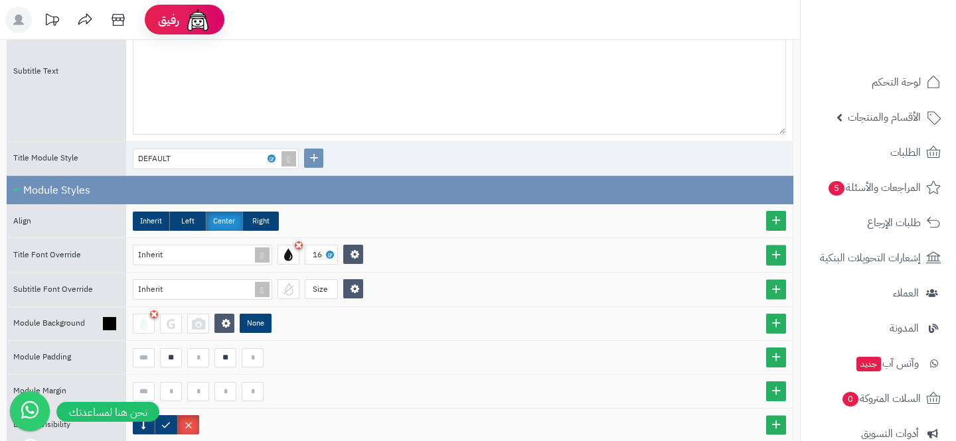
scroll to position [391, 0]
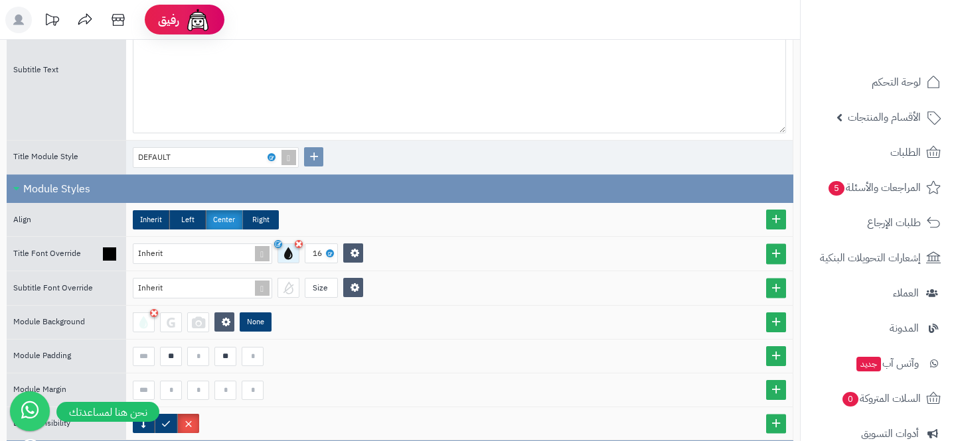
click at [283, 256] on div at bounding box center [288, 254] width 22 height 20
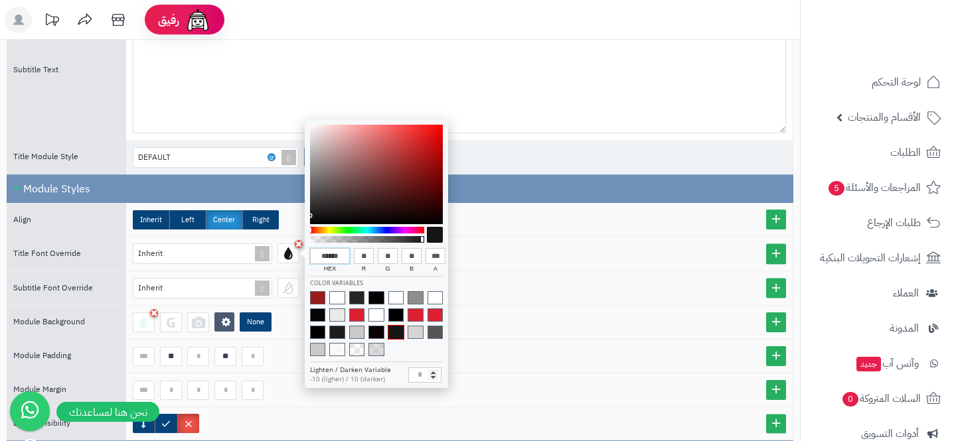
click at [327, 254] on input "******" at bounding box center [330, 256] width 40 height 16
paste input "*"
type input "*******"
type input "***"
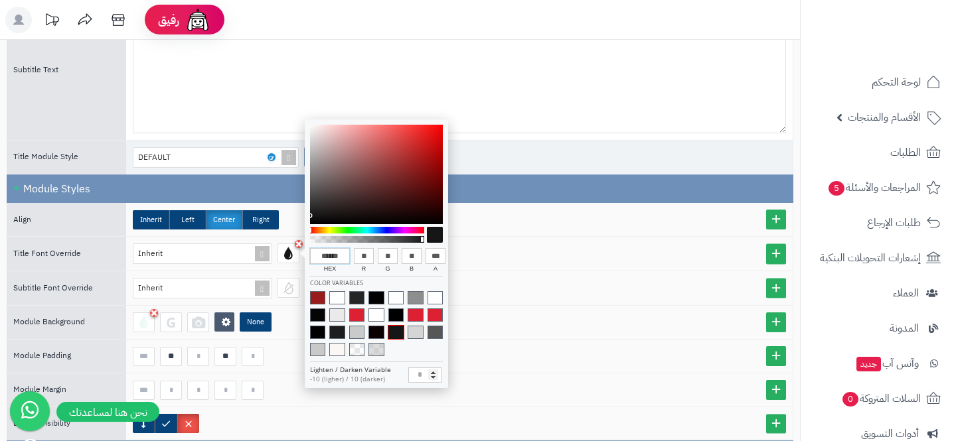
type input "***"
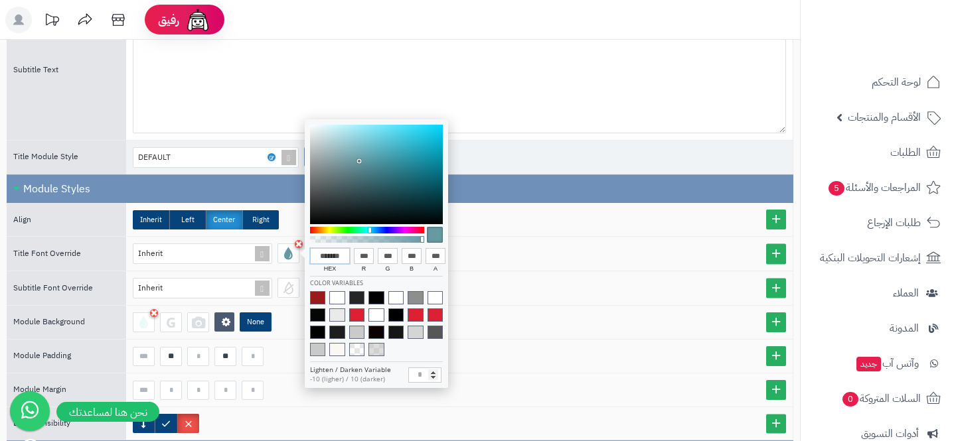
type input "**"
type input "***"
click at [358, 168] on div at bounding box center [376, 175] width 133 height 100
type input "******"
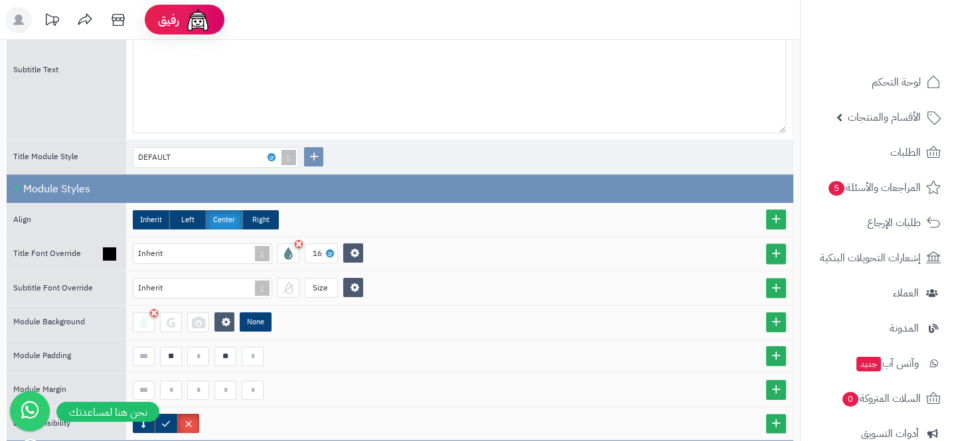
scroll to position [0, 0]
click at [586, 268] on div "Inherit 16" at bounding box center [459, 254] width 666 height 34
